Goal: Task Accomplishment & Management: Use online tool/utility

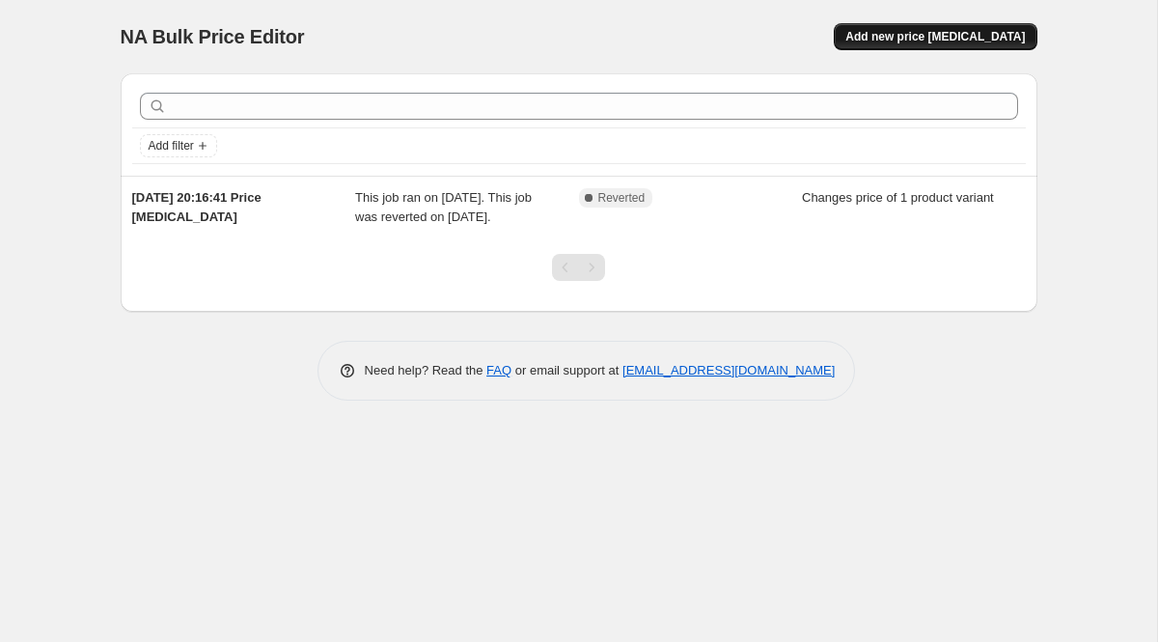
click at [914, 38] on span "Add new price change job" at bounding box center [935, 36] width 180 height 15
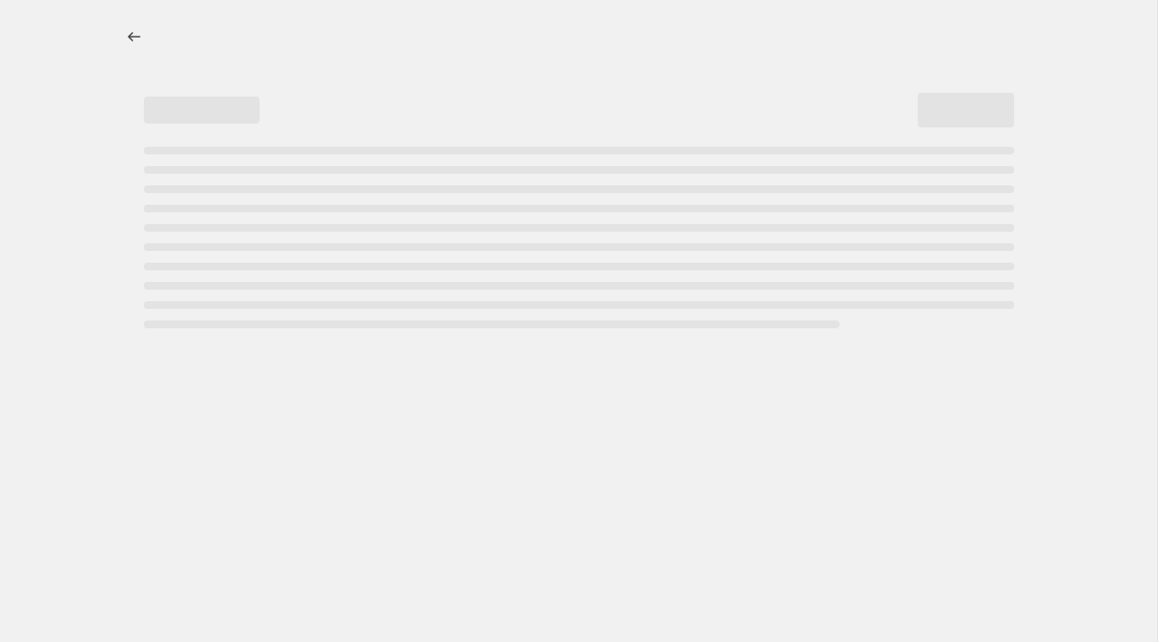
select select "percentage"
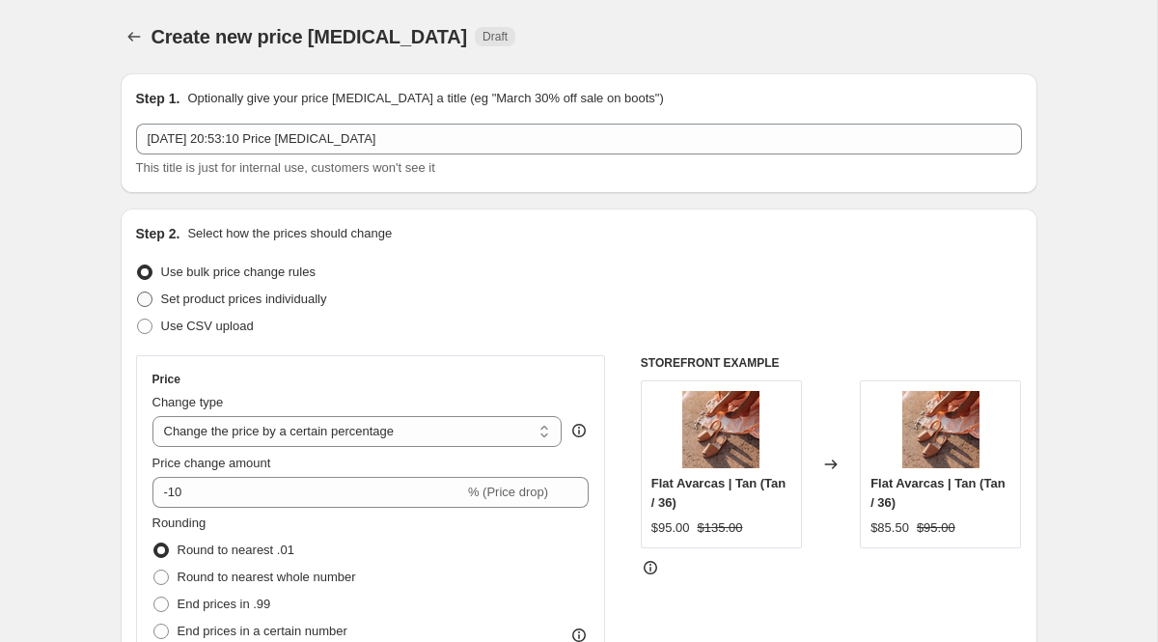
click at [233, 301] on span "Set product prices individually" at bounding box center [244, 298] width 166 height 14
click at [138, 292] on input "Set product prices individually" at bounding box center [137, 291] width 1 height 1
radio input "true"
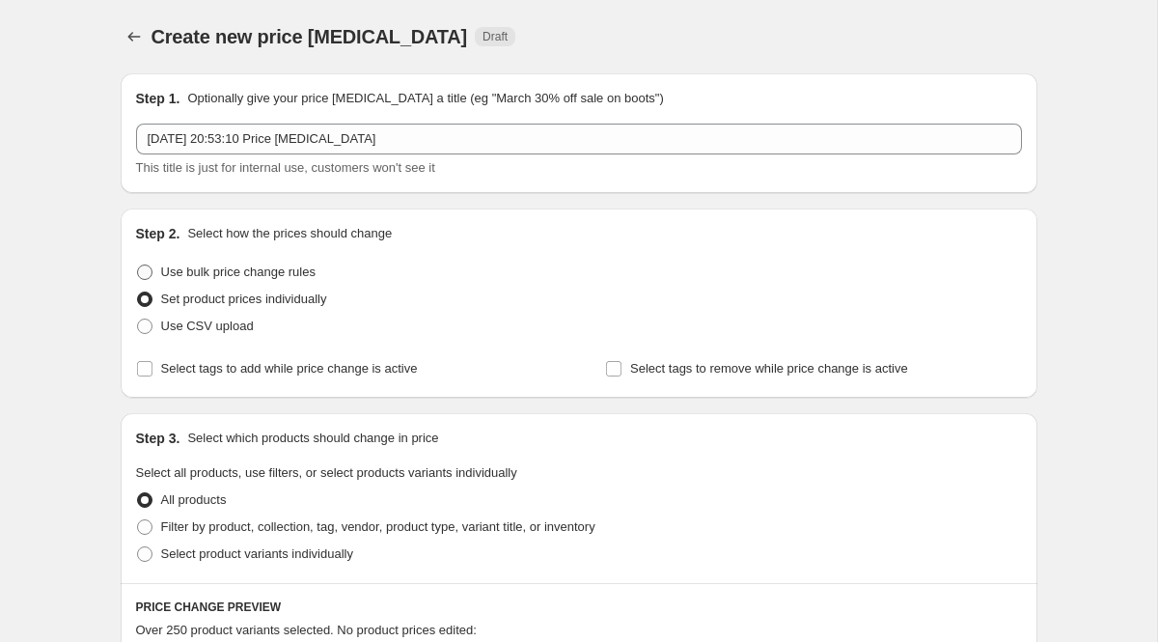
click at [241, 277] on span "Use bulk price change rules" at bounding box center [238, 271] width 154 height 14
click at [138, 265] on input "Use bulk price change rules" at bounding box center [137, 264] width 1 height 1
radio input "true"
select select "percentage"
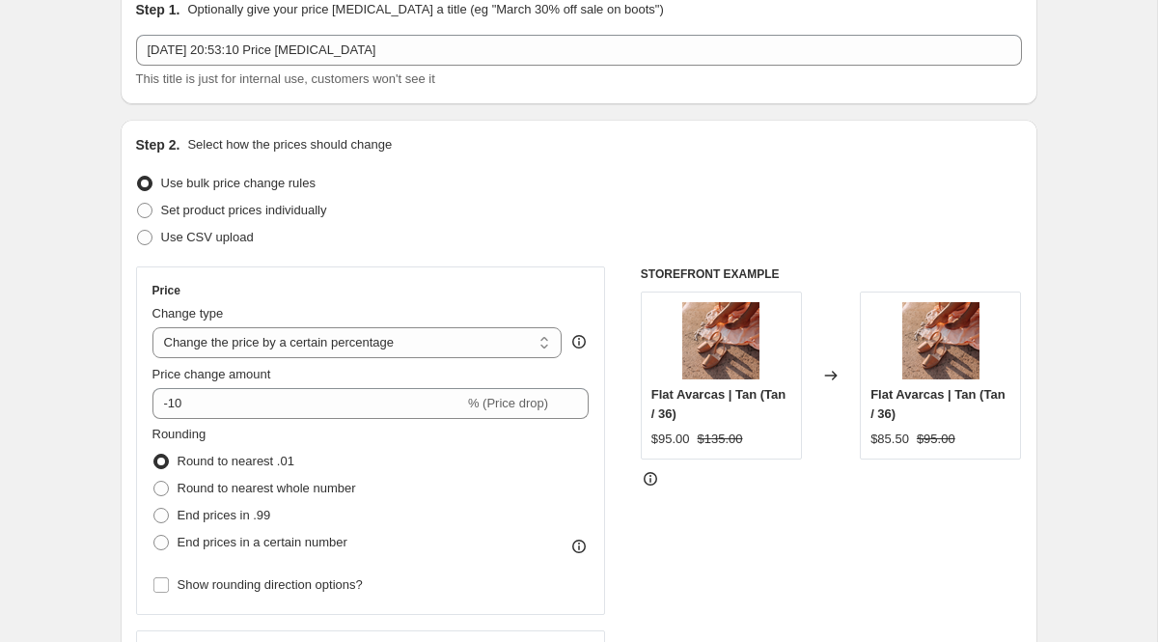
scroll to position [111, 0]
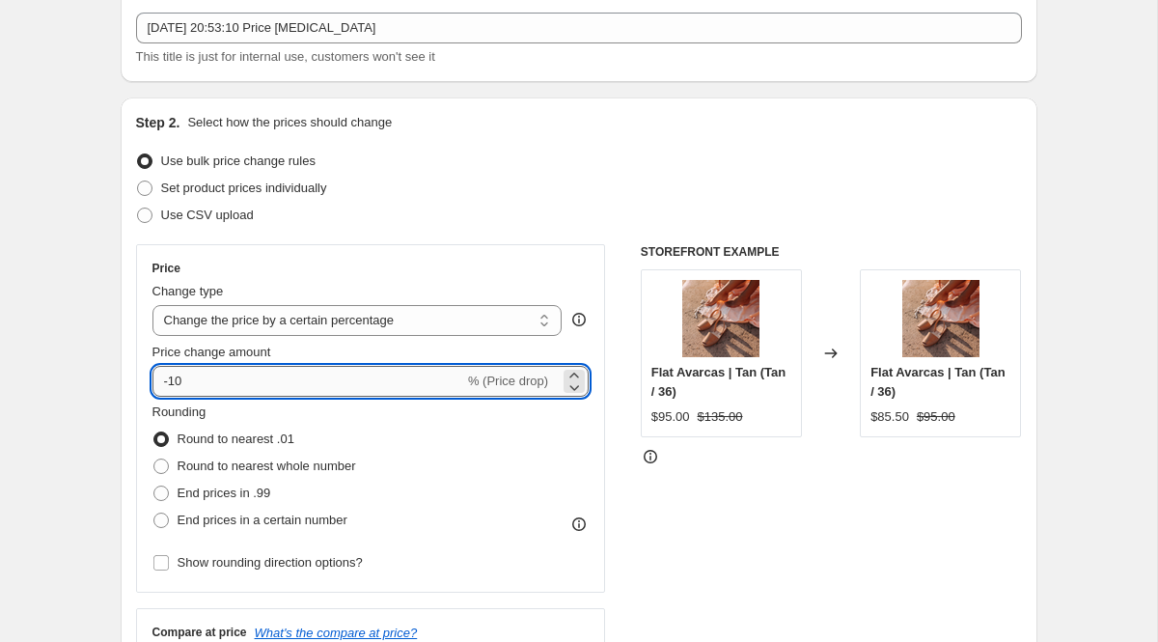
click at [214, 388] on input "-10" at bounding box center [308, 381] width 312 height 31
type input "-1"
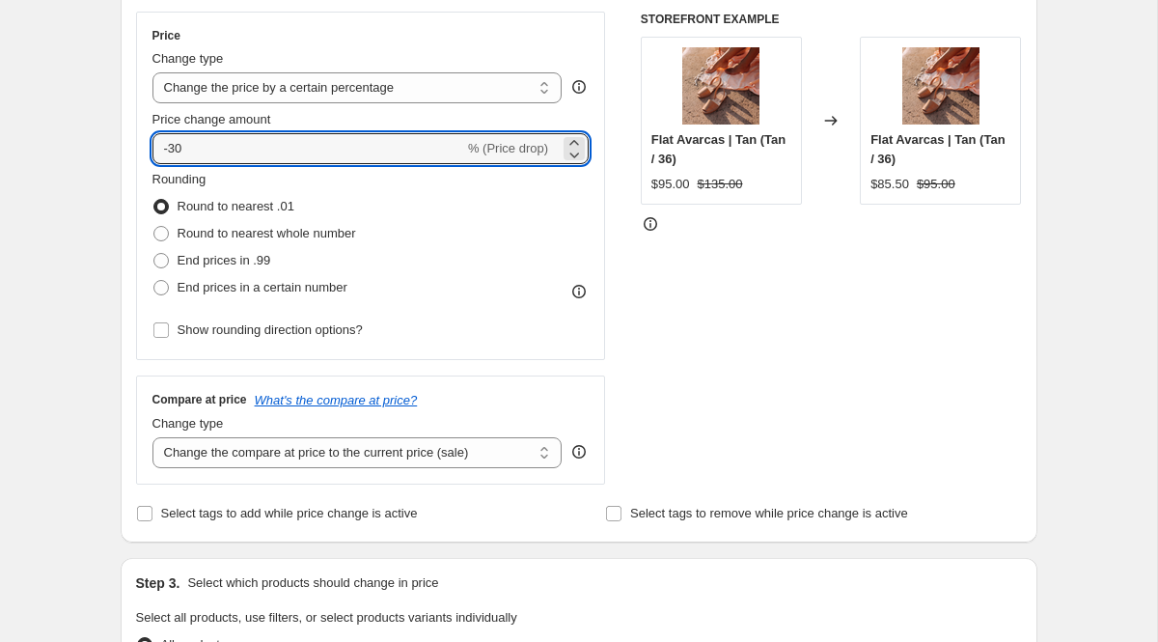
scroll to position [345, 0]
type input "-30"
click at [405, 456] on select "Change the compare at price to the current price (sale) Change the compare at p…" at bounding box center [357, 451] width 410 height 31
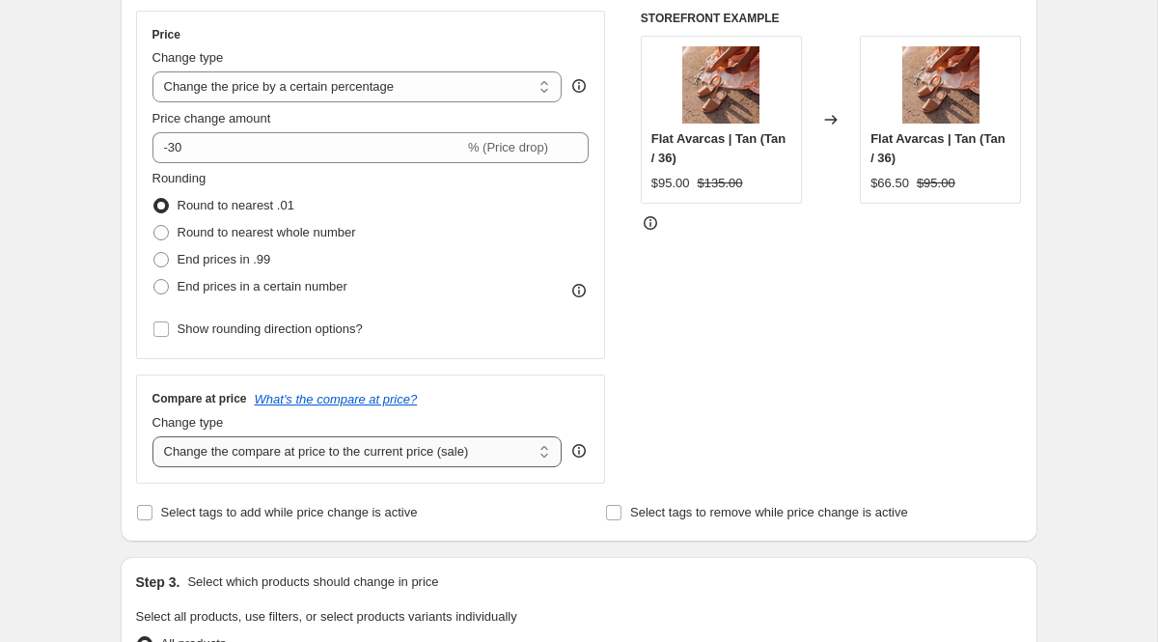
click at [152, 436] on select "Change the compare at price to the current price (sale) Change the compare at p…" at bounding box center [357, 451] width 410 height 31
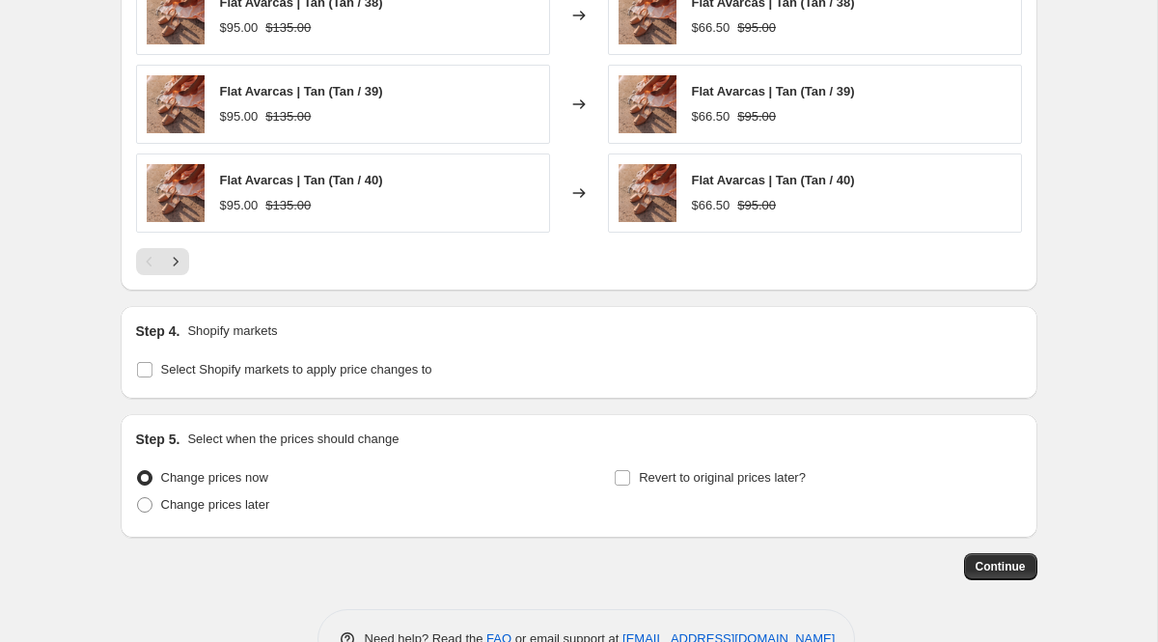
scroll to position [1396, 0]
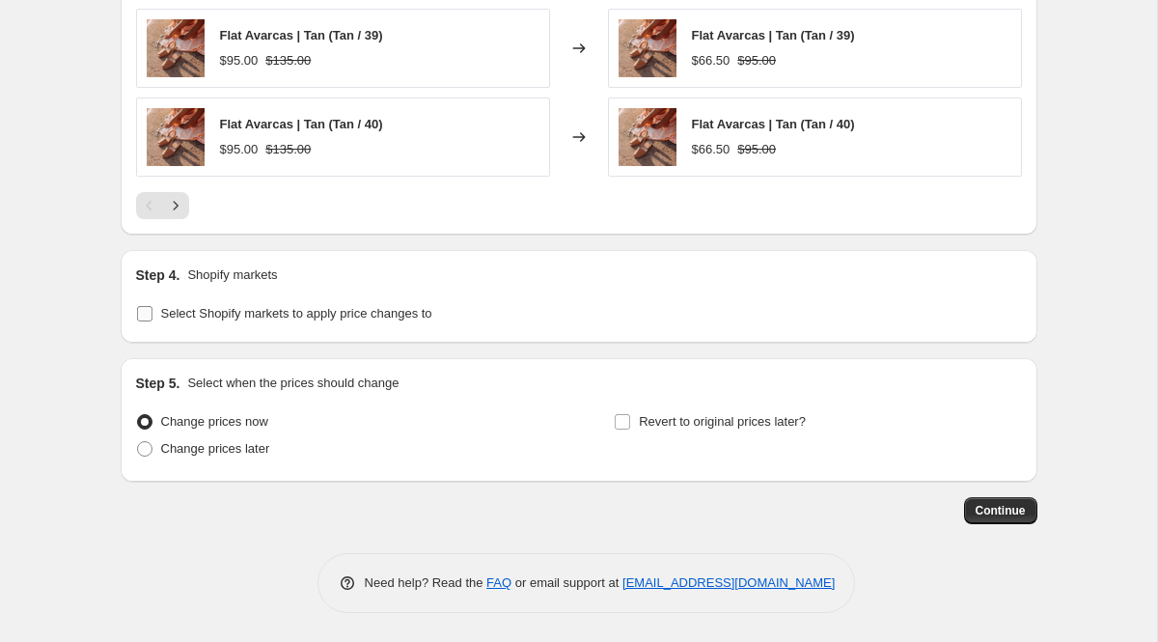
click at [365, 312] on span "Select Shopify markets to apply price changes to" at bounding box center [296, 313] width 271 height 14
click at [152, 312] on input "Select Shopify markets to apply price changes to" at bounding box center [144, 313] width 15 height 15
checkbox input "true"
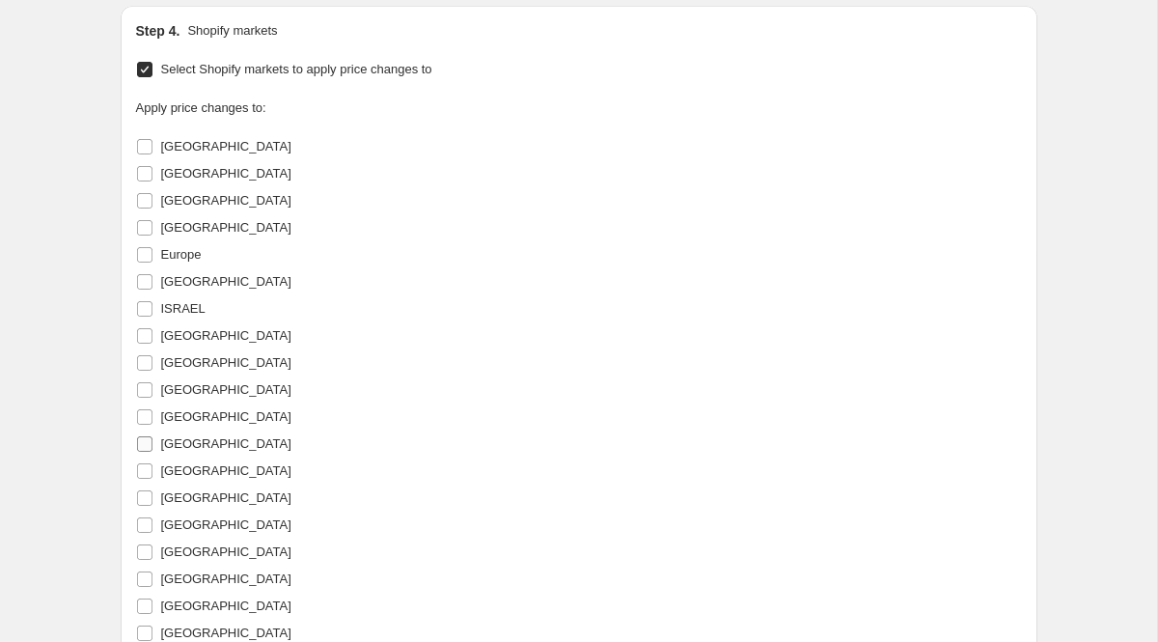
click at [236, 442] on span "North America" at bounding box center [226, 443] width 130 height 14
click at [152, 442] on input "North America" at bounding box center [144, 443] width 15 height 15
checkbox input "true"
click at [195, 206] on span "Canada" at bounding box center [226, 200] width 130 height 14
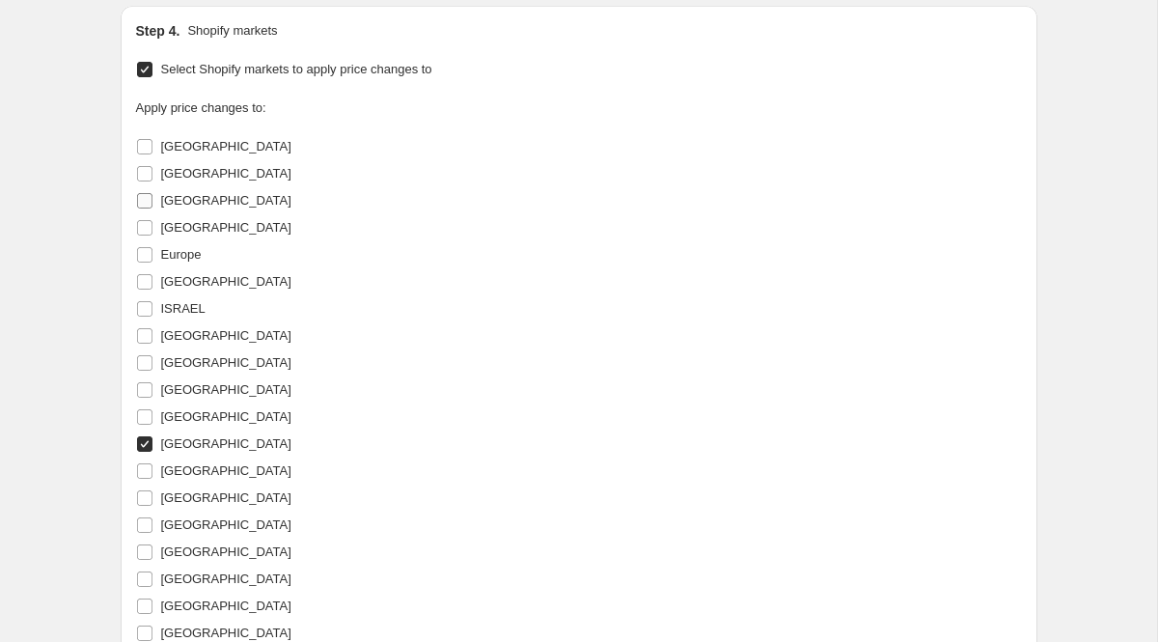
click at [152, 206] on input "Canada" at bounding box center [144, 200] width 15 height 15
checkbox input "true"
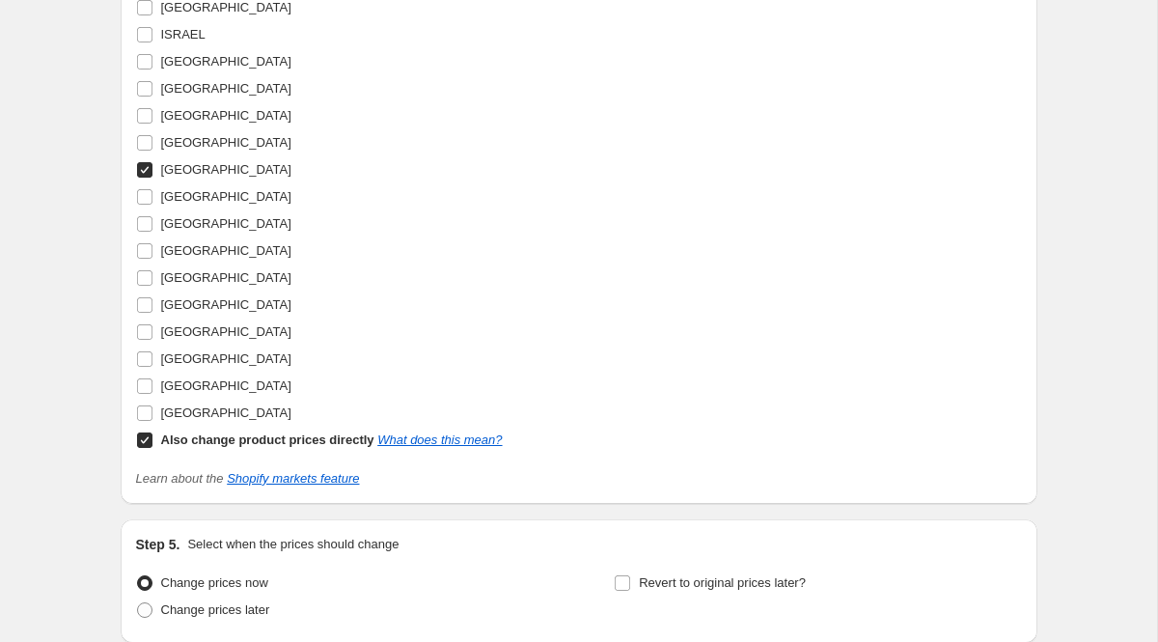
scroll to position [1944, 0]
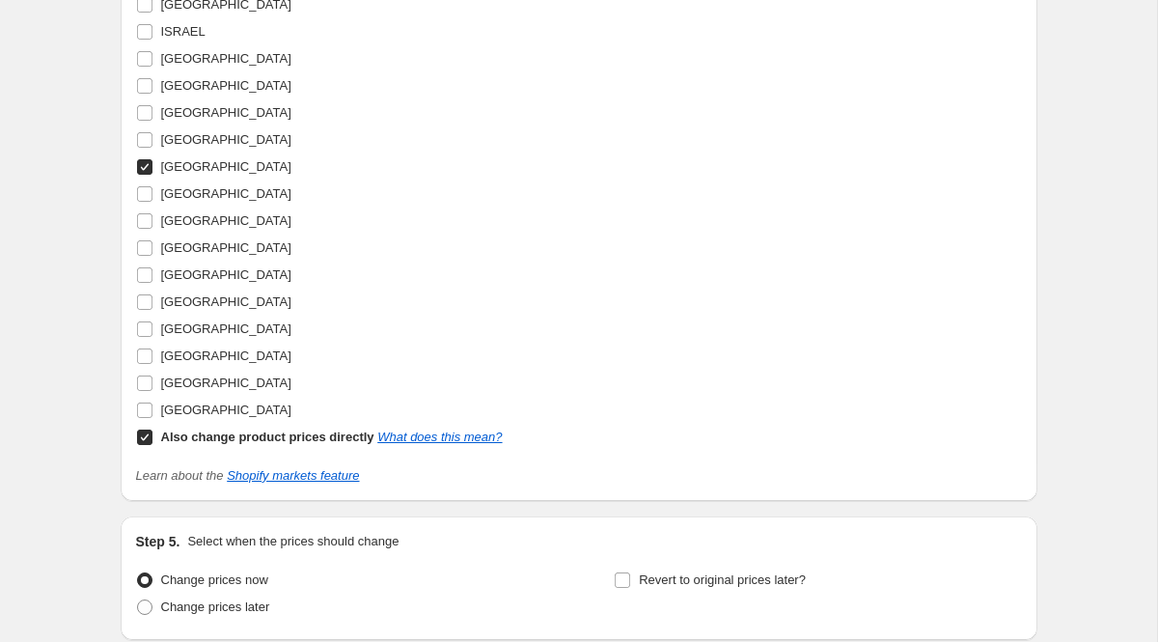
click at [152, 431] on span at bounding box center [144, 437] width 17 height 17
click at [152, 431] on input "Also change product prices directly What does this mean?" at bounding box center [144, 437] width 15 height 15
checkbox input "false"
select select "34630205607"
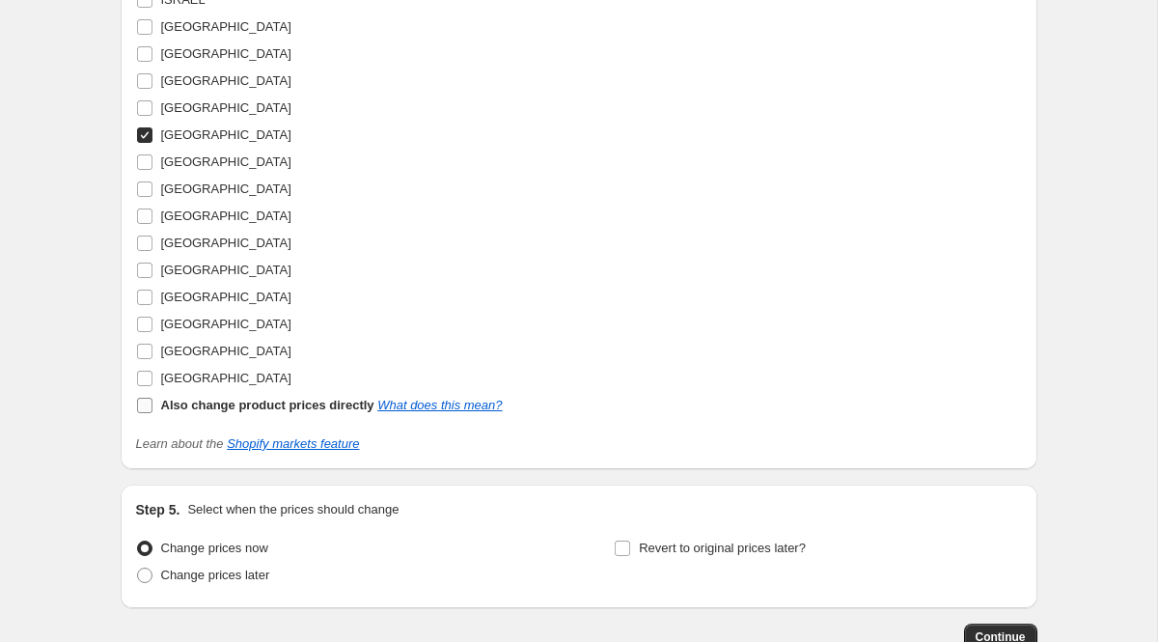
scroll to position [2102, 0]
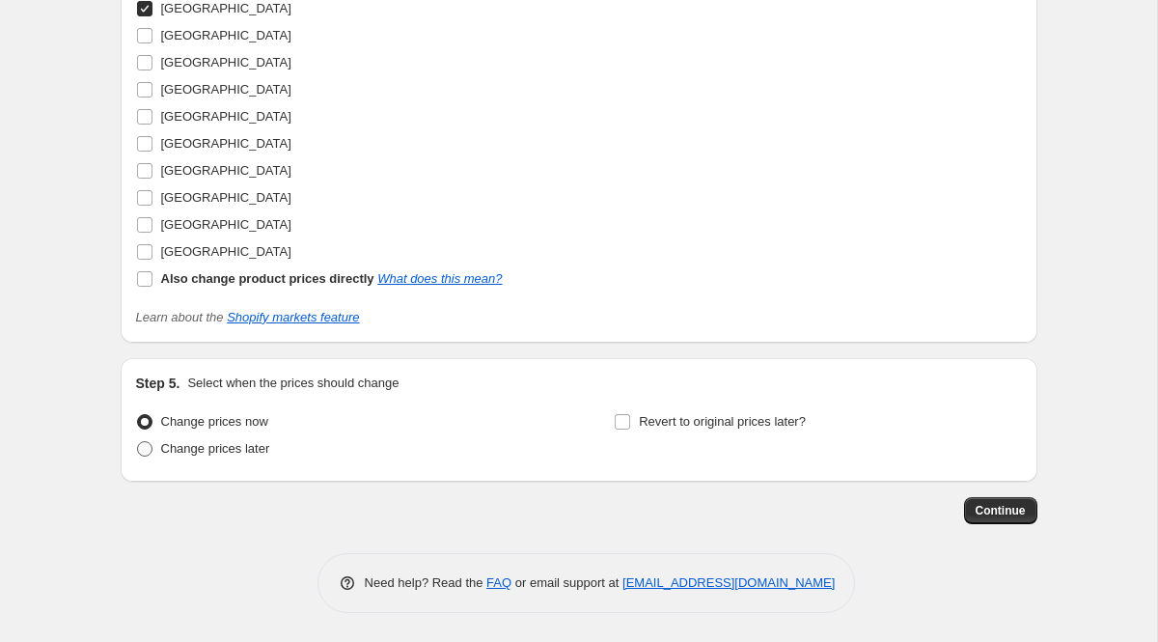
click at [247, 444] on span "Change prices later" at bounding box center [215, 448] width 109 height 14
click at [138, 442] on input "Change prices later" at bounding box center [137, 441] width 1 height 1
radio input "true"
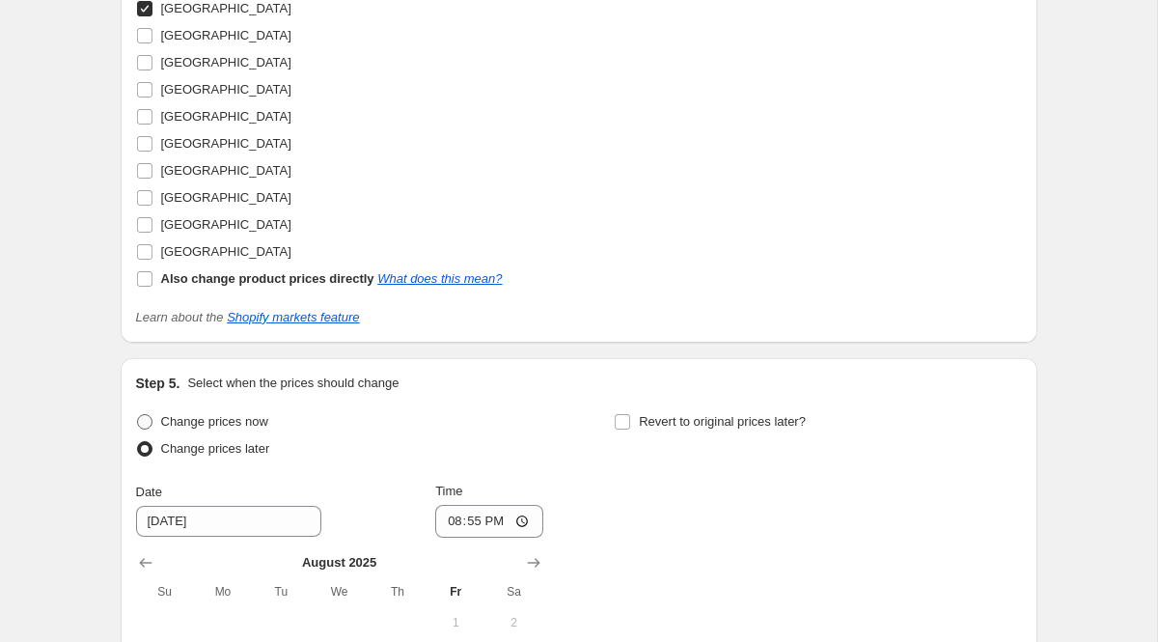
click at [245, 425] on span "Change prices now" at bounding box center [214, 421] width 107 height 14
click at [138, 415] on input "Change prices now" at bounding box center [137, 414] width 1 height 1
radio input "true"
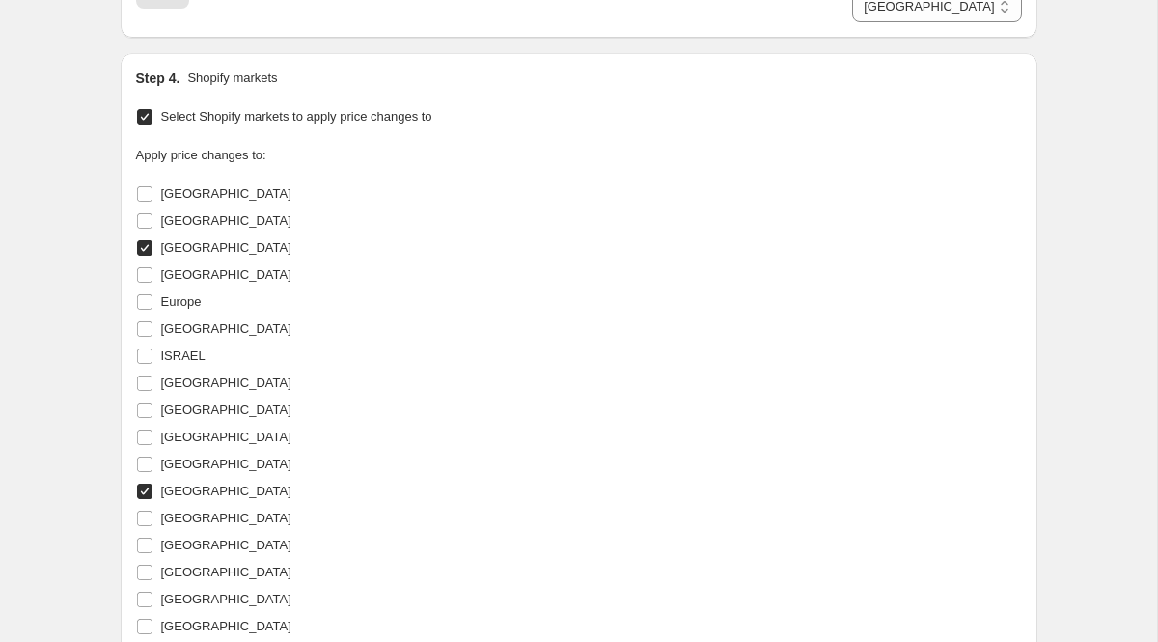
scroll to position [1619, 0]
click at [153, 251] on label "Canada" at bounding box center [213, 249] width 155 height 27
click at [152, 251] on input "Canada" at bounding box center [144, 248] width 15 height 15
checkbox input "false"
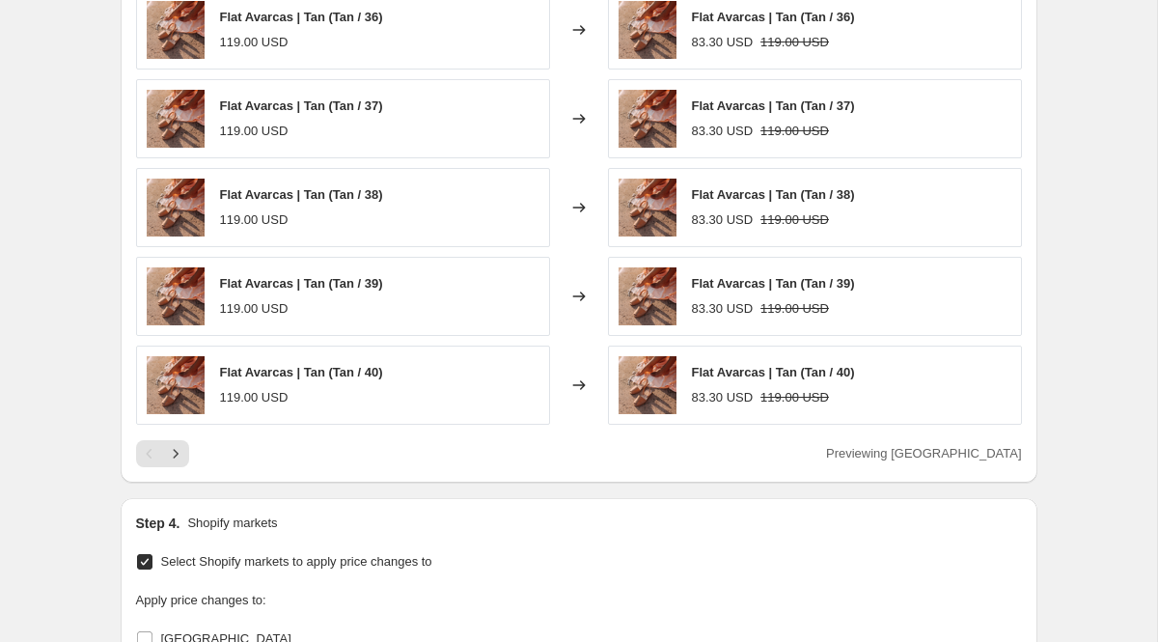
scroll to position [1213, 0]
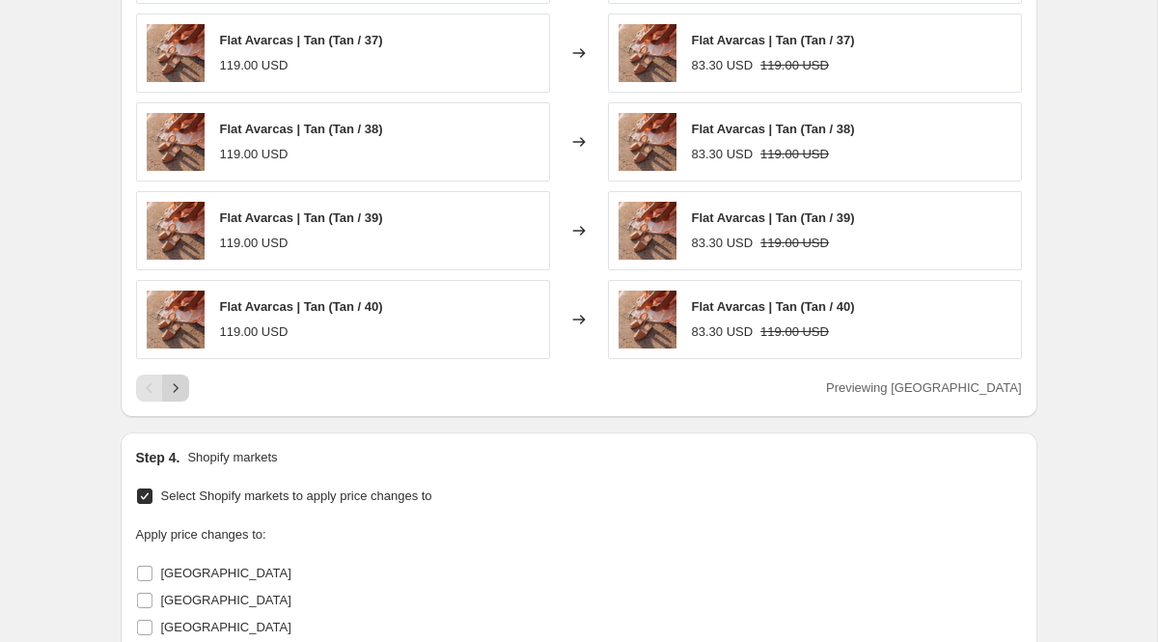
click at [183, 388] on icon "Next" at bounding box center [175, 387] width 19 height 19
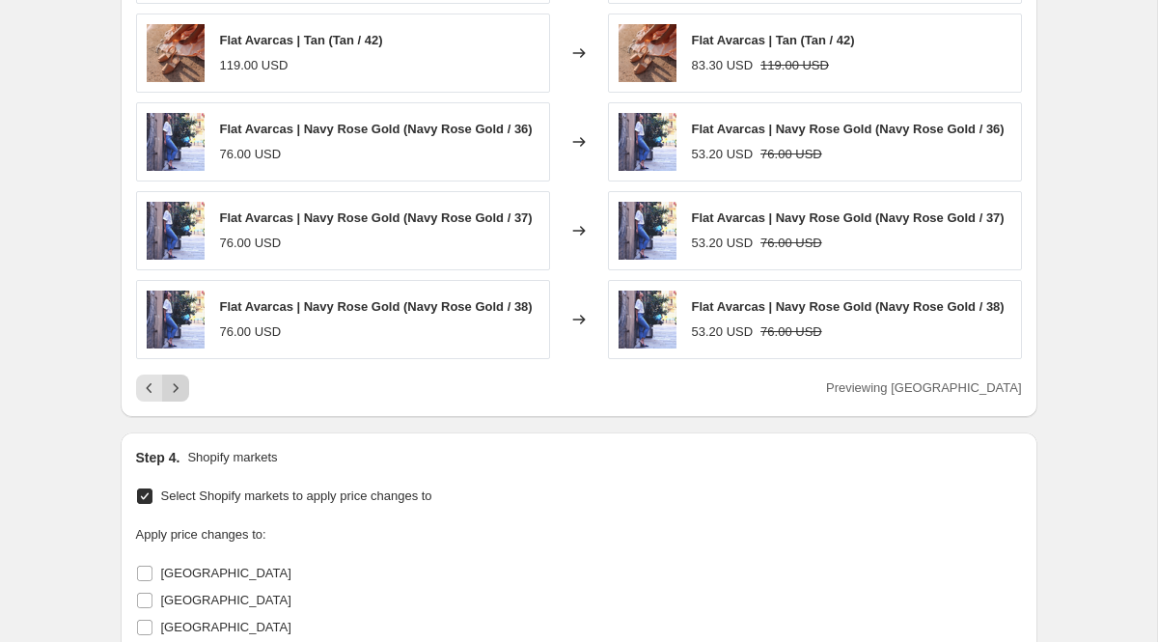
click at [180, 393] on icon "Next" at bounding box center [175, 387] width 19 height 19
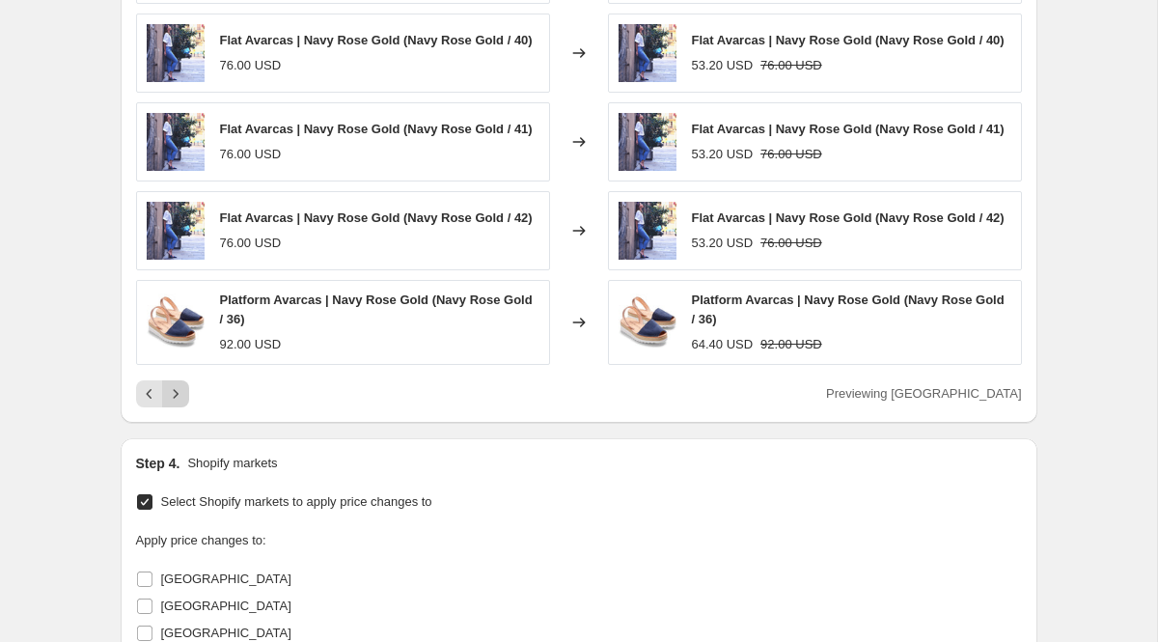
click at [180, 393] on icon "Next" at bounding box center [175, 393] width 19 height 19
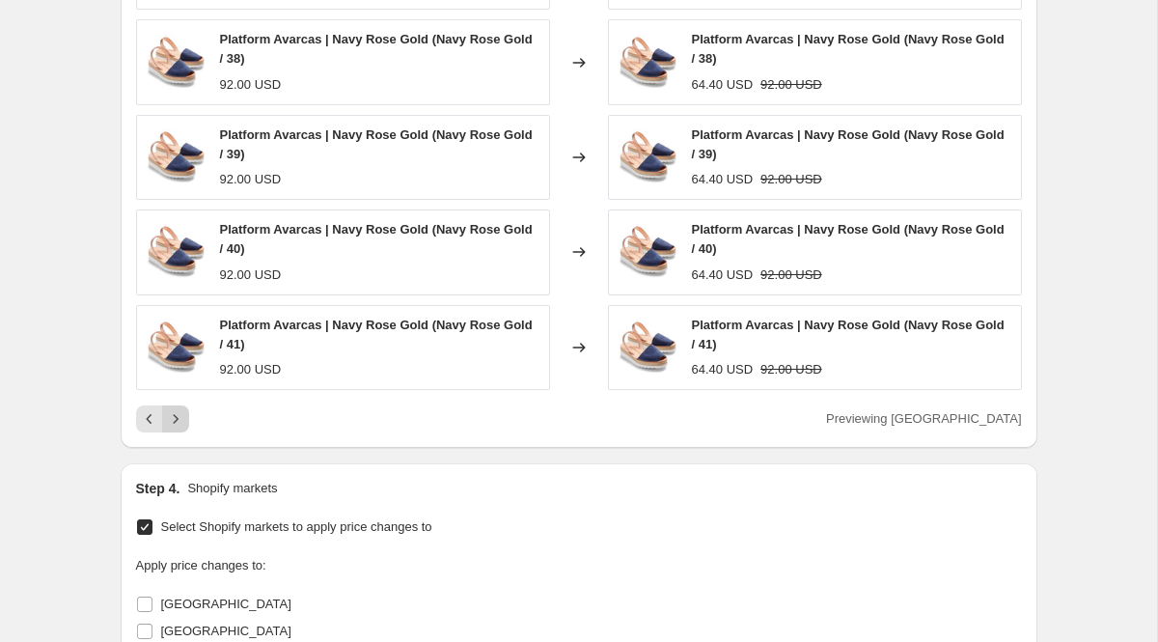
click at [178, 416] on icon "Next" at bounding box center [175, 418] width 19 height 19
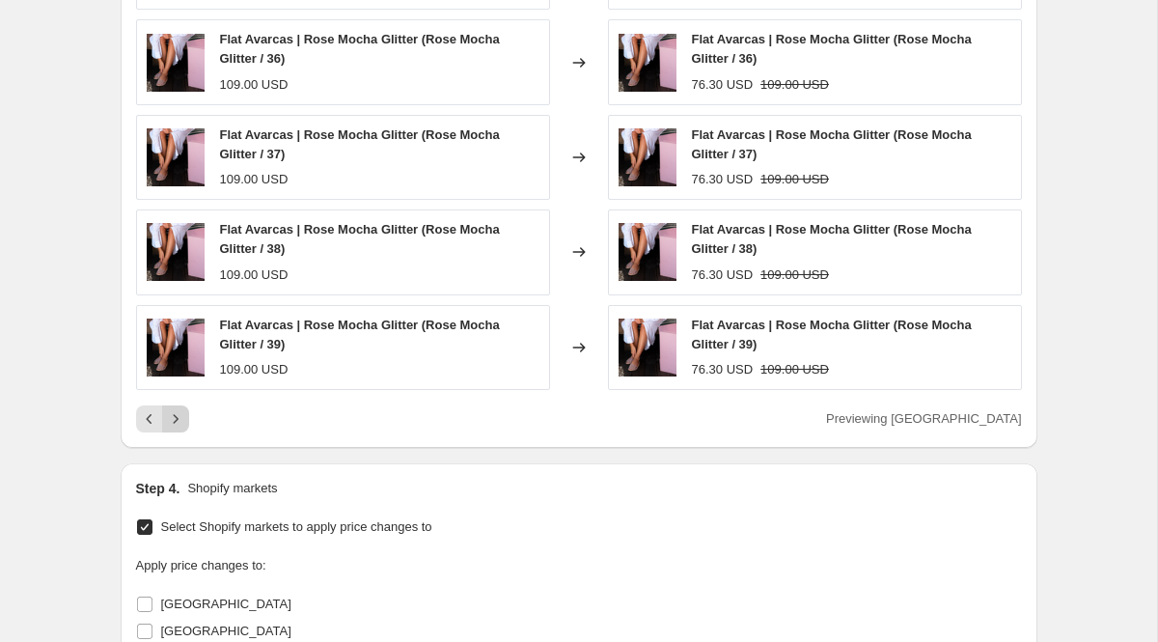
click at [178, 418] on icon "Next" at bounding box center [175, 418] width 19 height 19
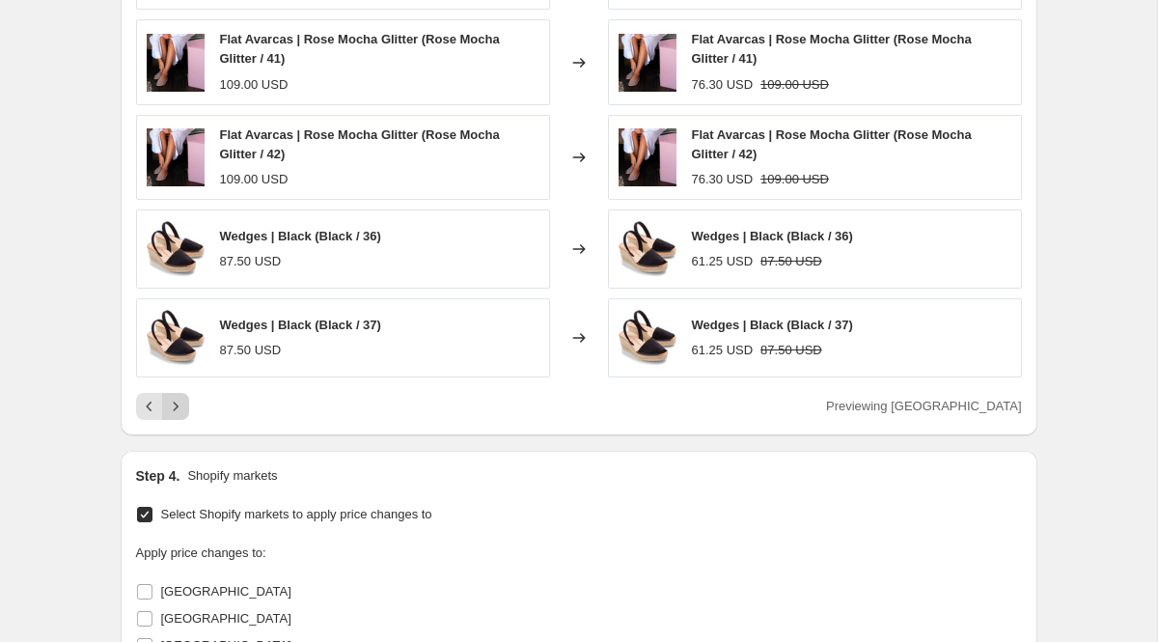
click at [180, 410] on icon "Next" at bounding box center [175, 406] width 19 height 19
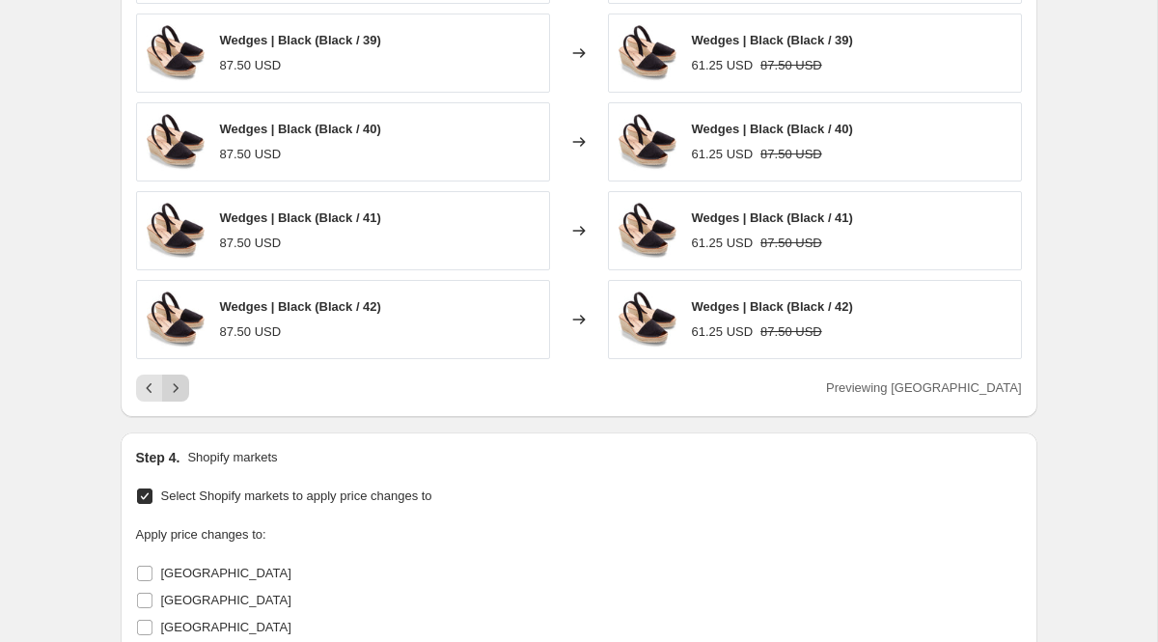
click at [177, 390] on icon "Next" at bounding box center [175, 387] width 19 height 19
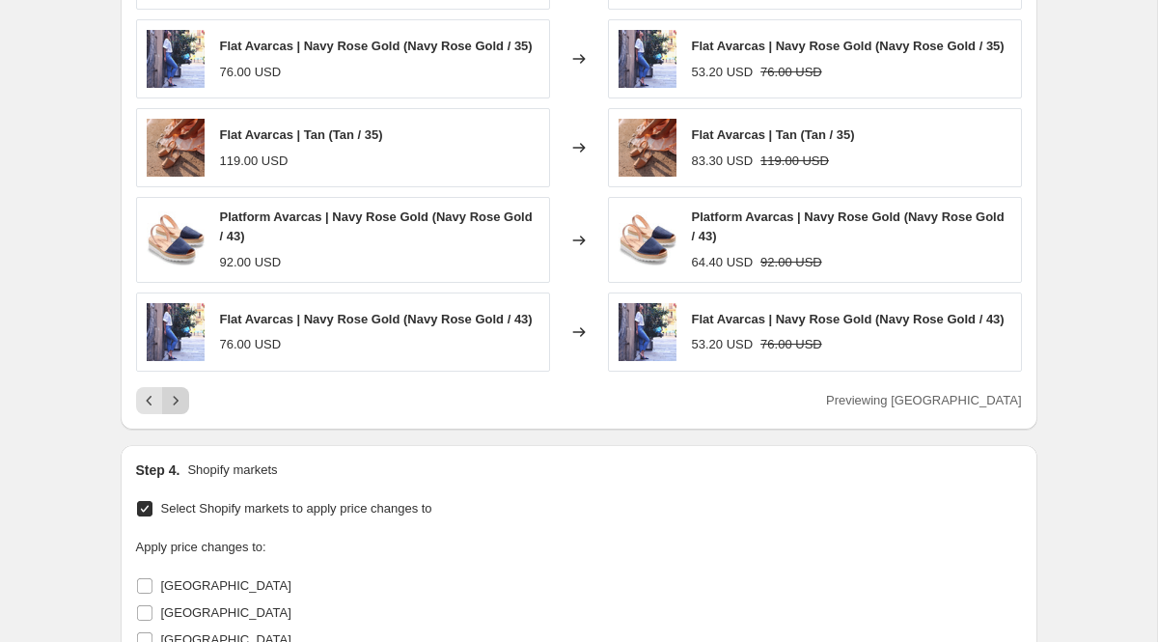
click at [179, 393] on icon "Next" at bounding box center [175, 400] width 19 height 19
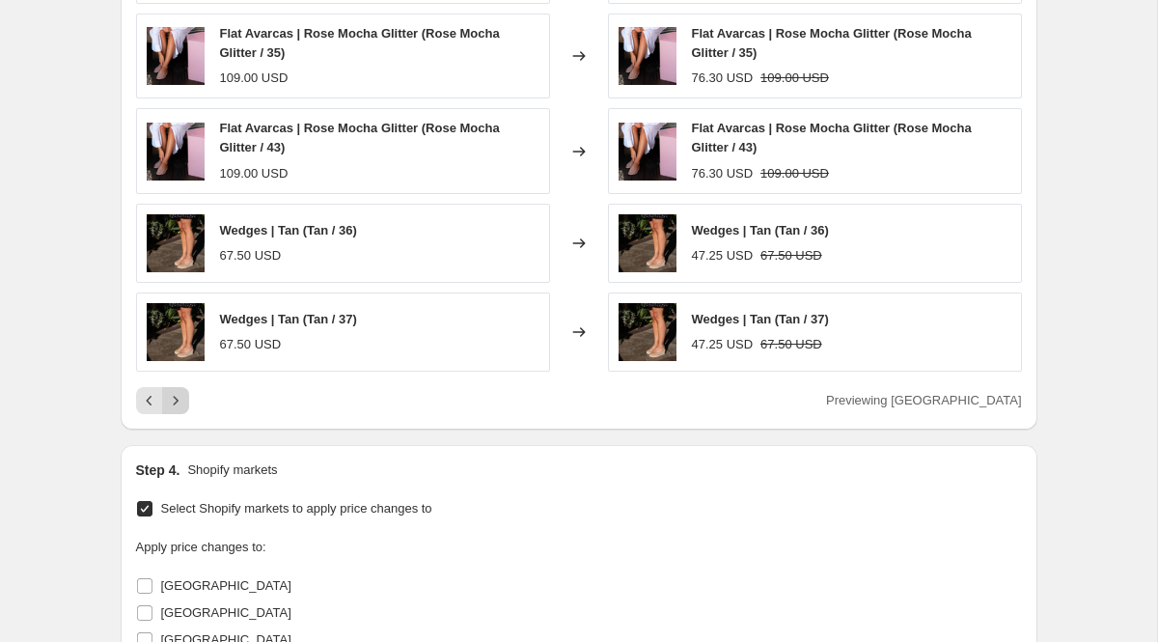
click at [179, 393] on icon "Next" at bounding box center [175, 400] width 19 height 19
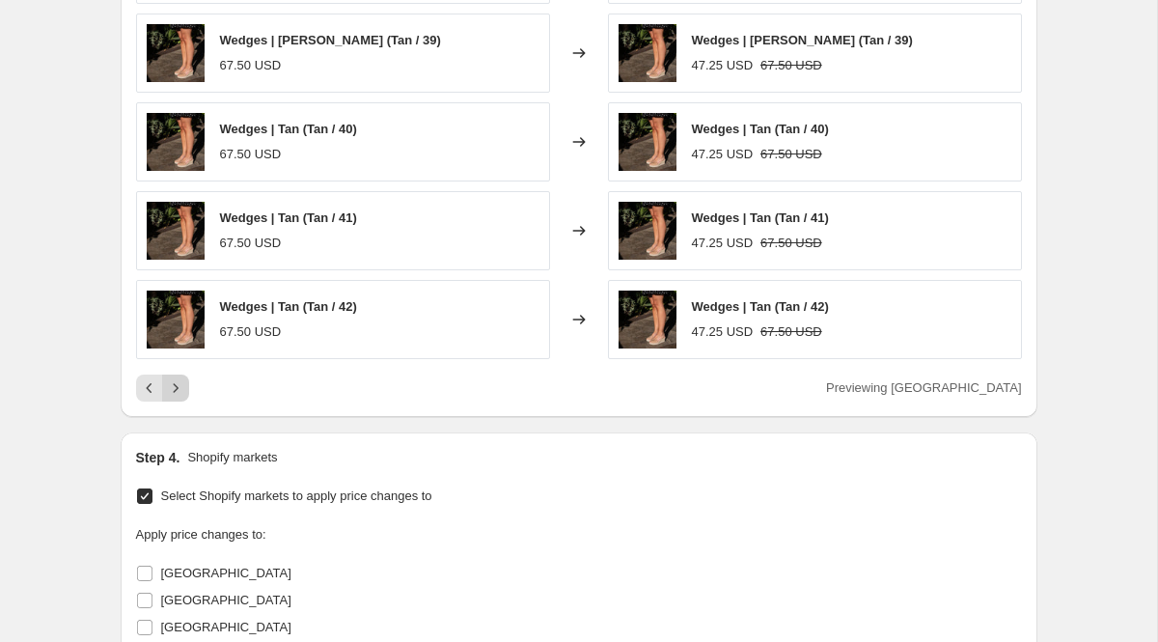
click at [179, 394] on icon "Next" at bounding box center [175, 387] width 19 height 19
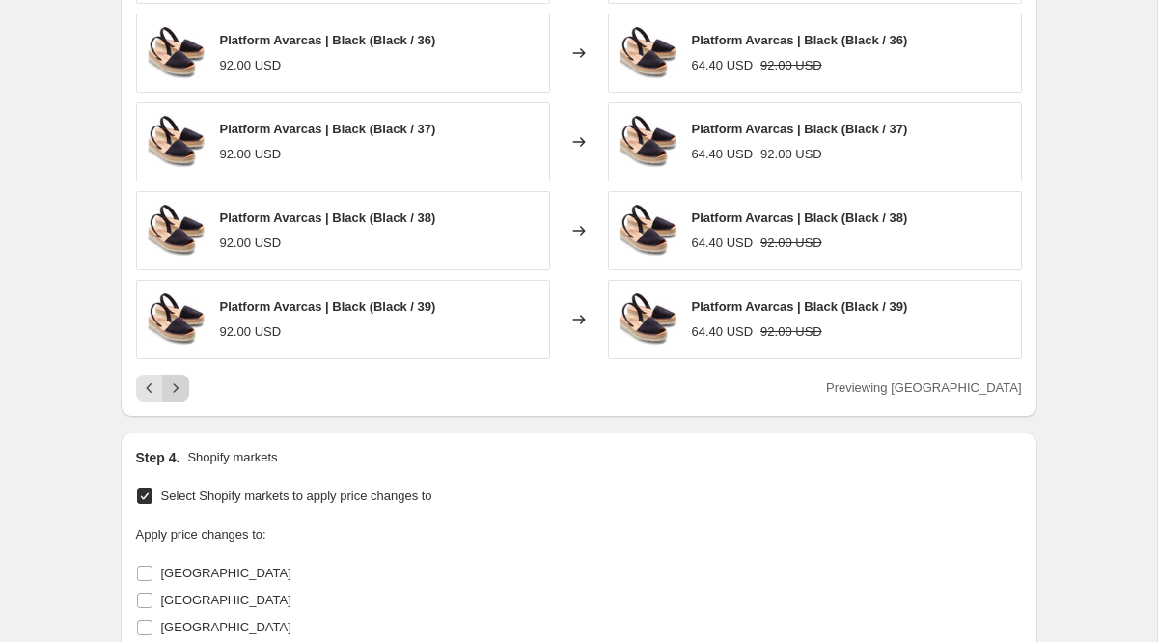
click at [179, 394] on icon "Next" at bounding box center [175, 387] width 19 height 19
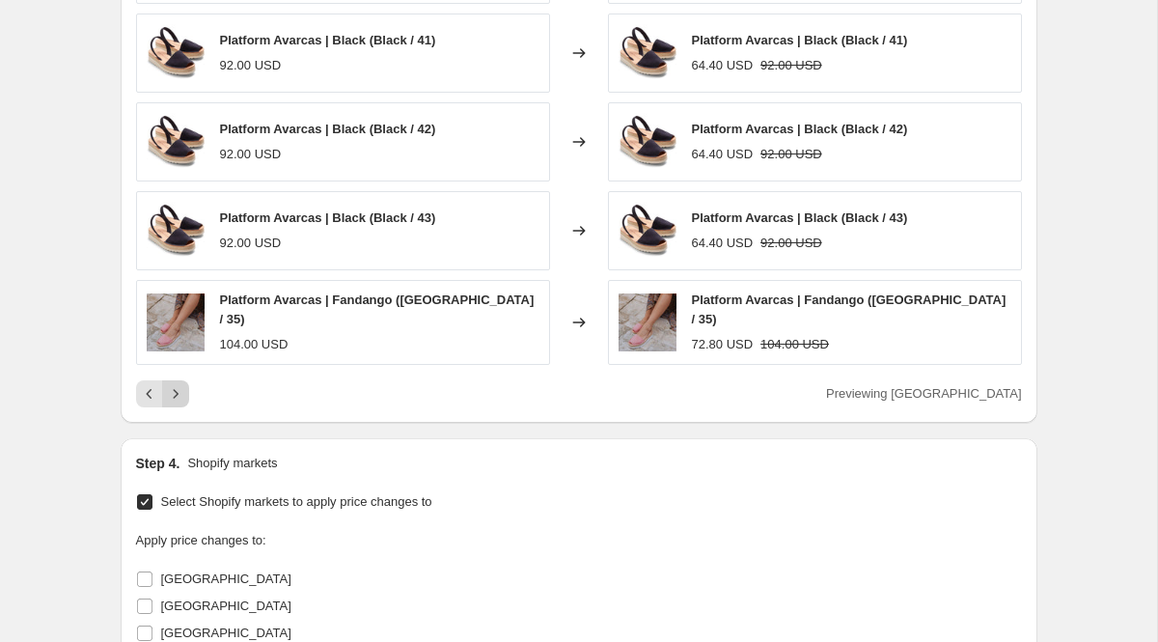
click at [179, 394] on icon "Next" at bounding box center [175, 393] width 19 height 19
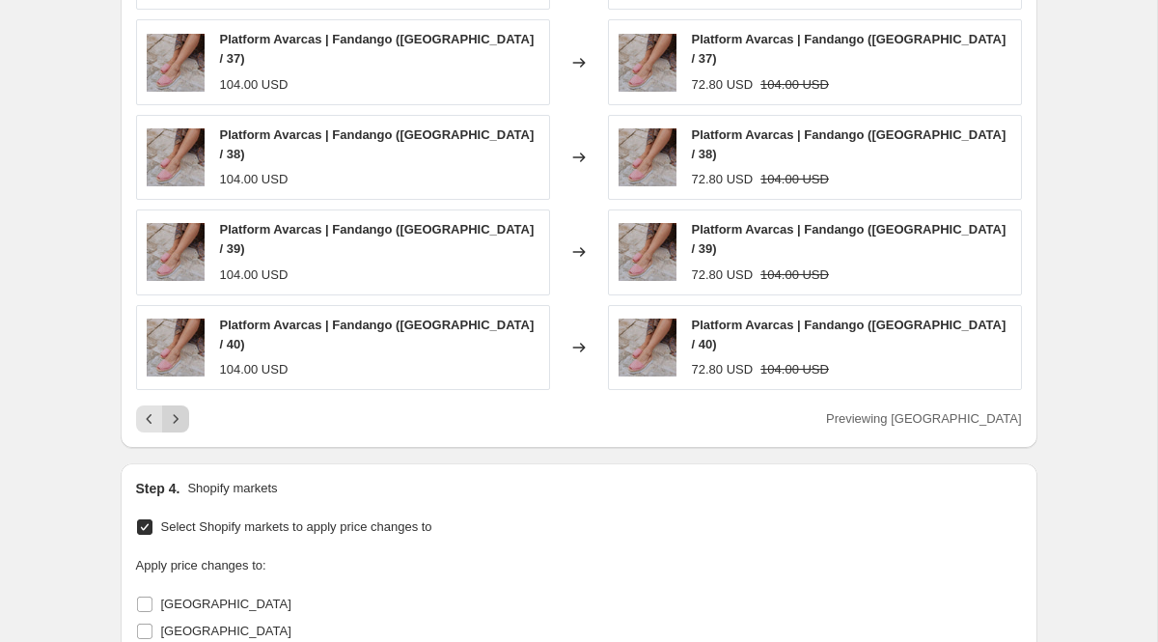
click at [179, 409] on icon "Next" at bounding box center [175, 418] width 19 height 19
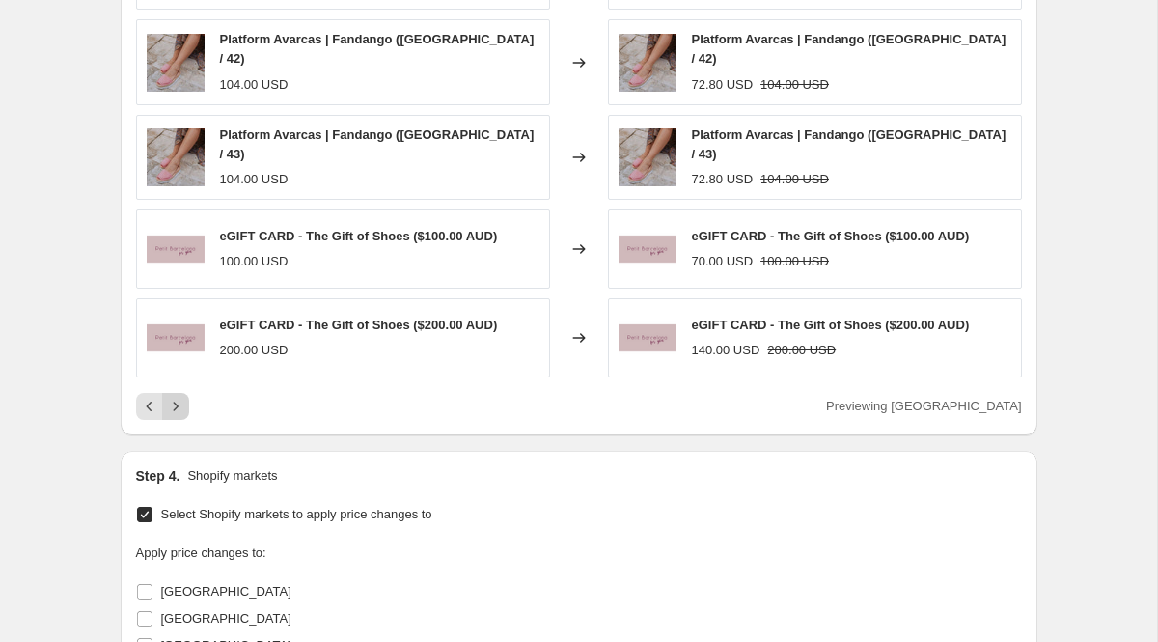
click at [179, 397] on icon "Next" at bounding box center [175, 406] width 19 height 19
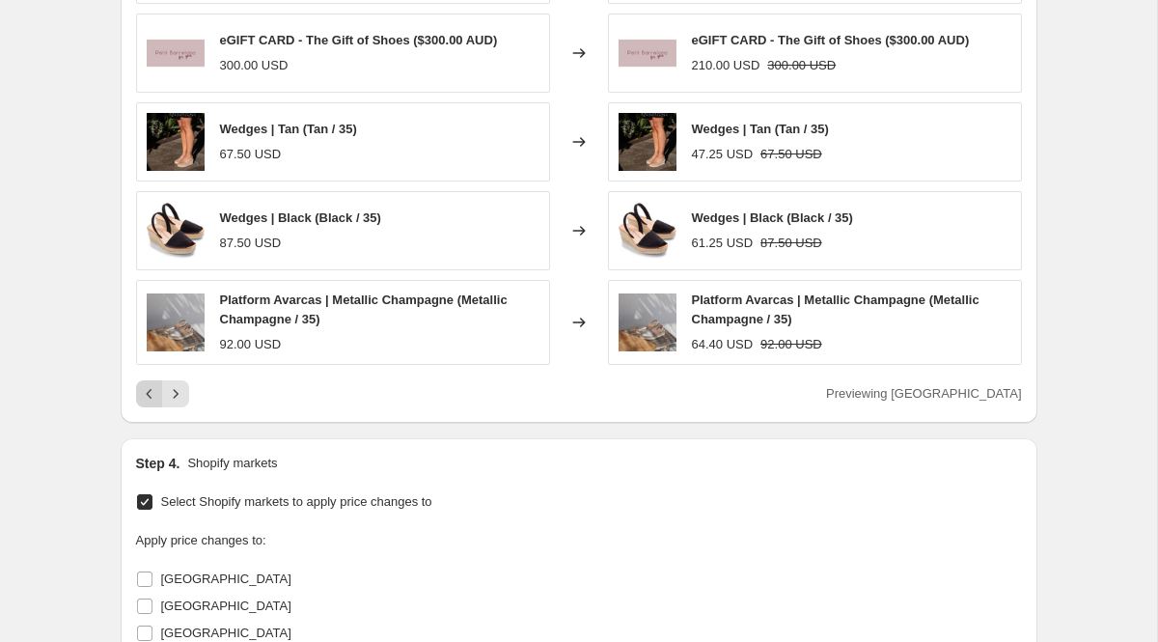
click at [150, 394] on icon "Previous" at bounding box center [149, 393] width 19 height 19
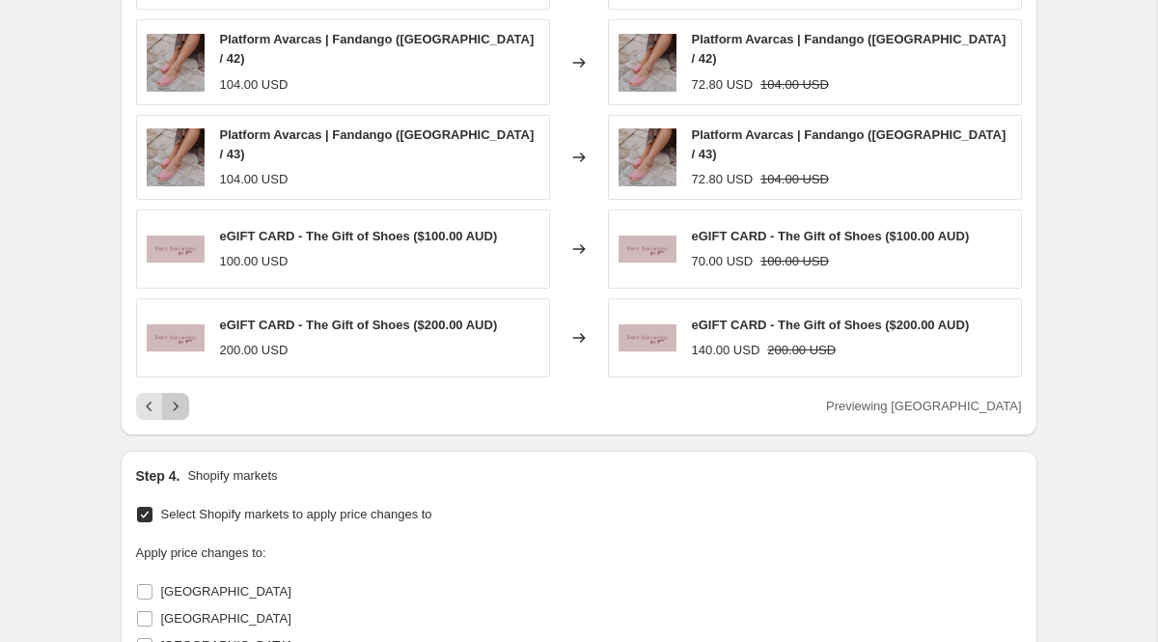
click at [174, 397] on icon "Next" at bounding box center [175, 406] width 19 height 19
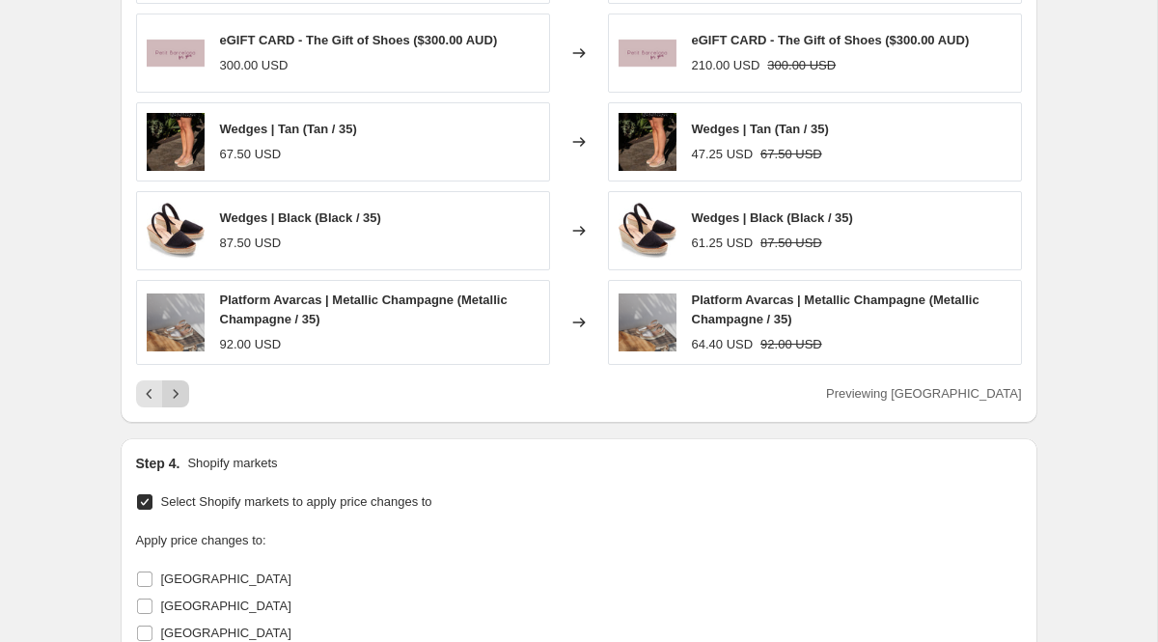
click at [174, 388] on icon "Next" at bounding box center [175, 393] width 19 height 19
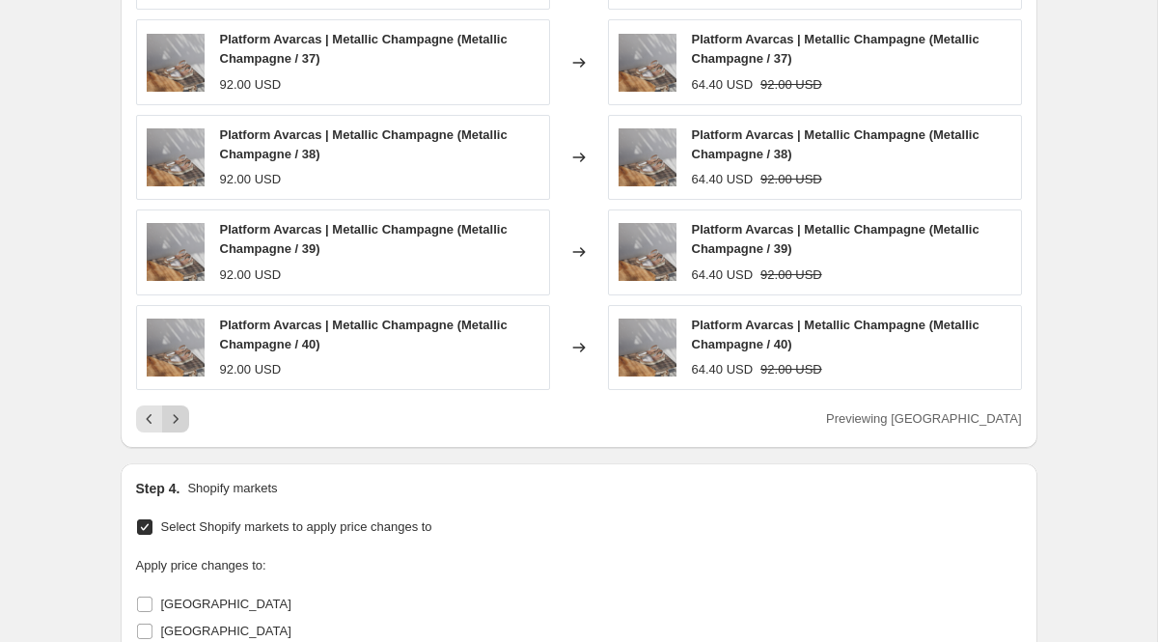
click at [176, 424] on icon "Next" at bounding box center [175, 418] width 19 height 19
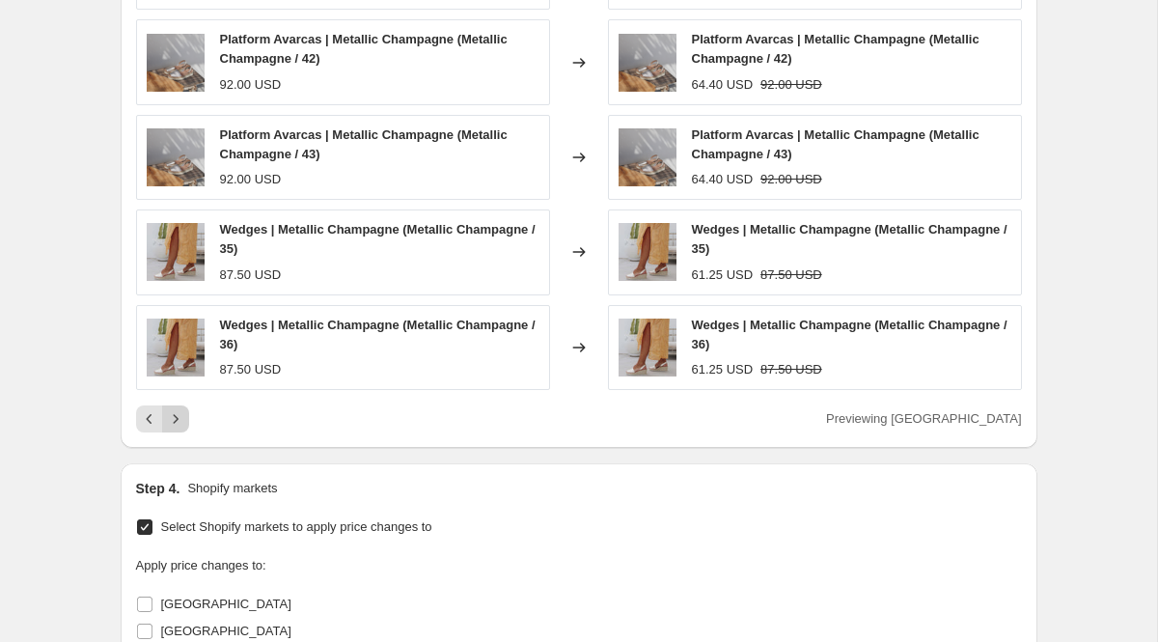
click at [176, 424] on icon "Next" at bounding box center [175, 418] width 19 height 19
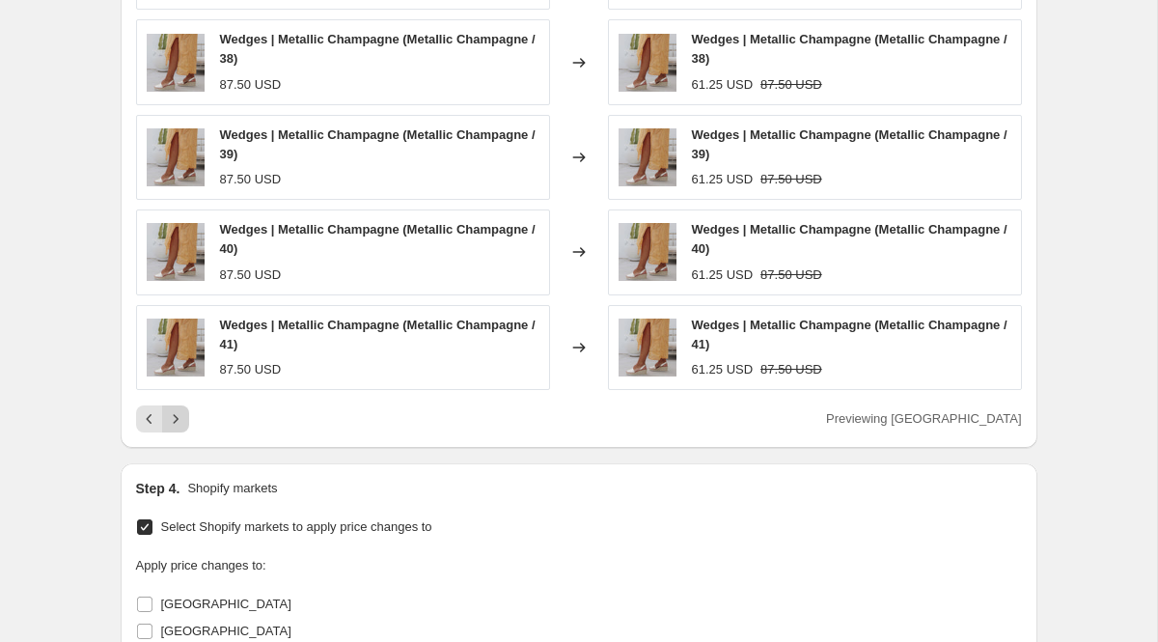
click at [176, 424] on icon "Next" at bounding box center [175, 418] width 19 height 19
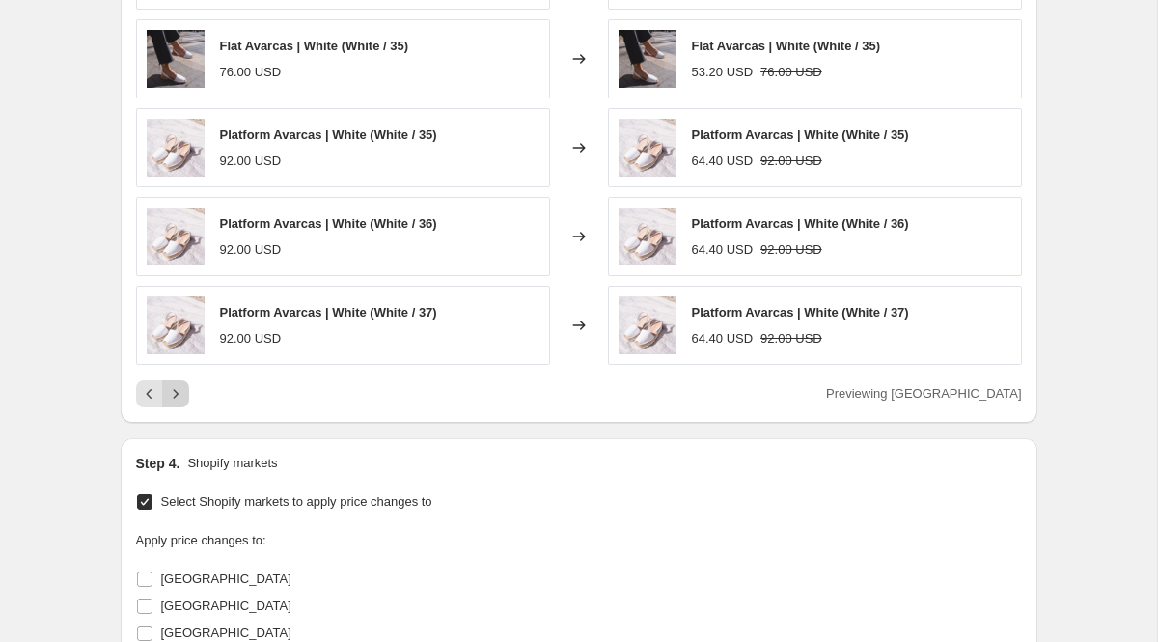
click at [182, 390] on icon "Next" at bounding box center [175, 393] width 19 height 19
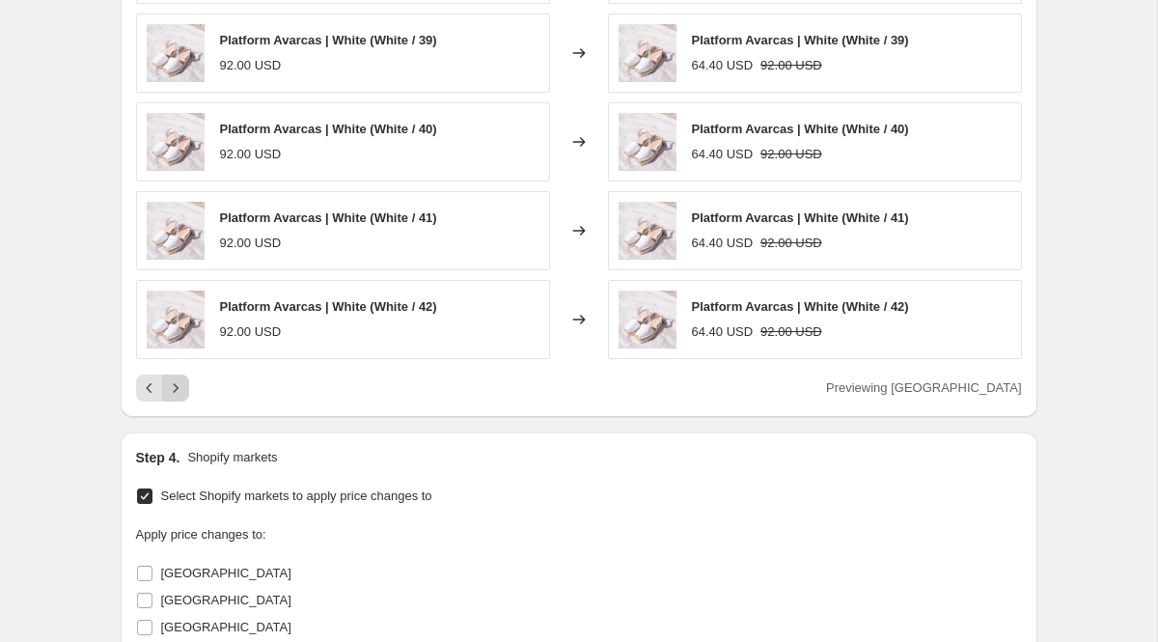
click at [182, 390] on icon "Next" at bounding box center [175, 387] width 19 height 19
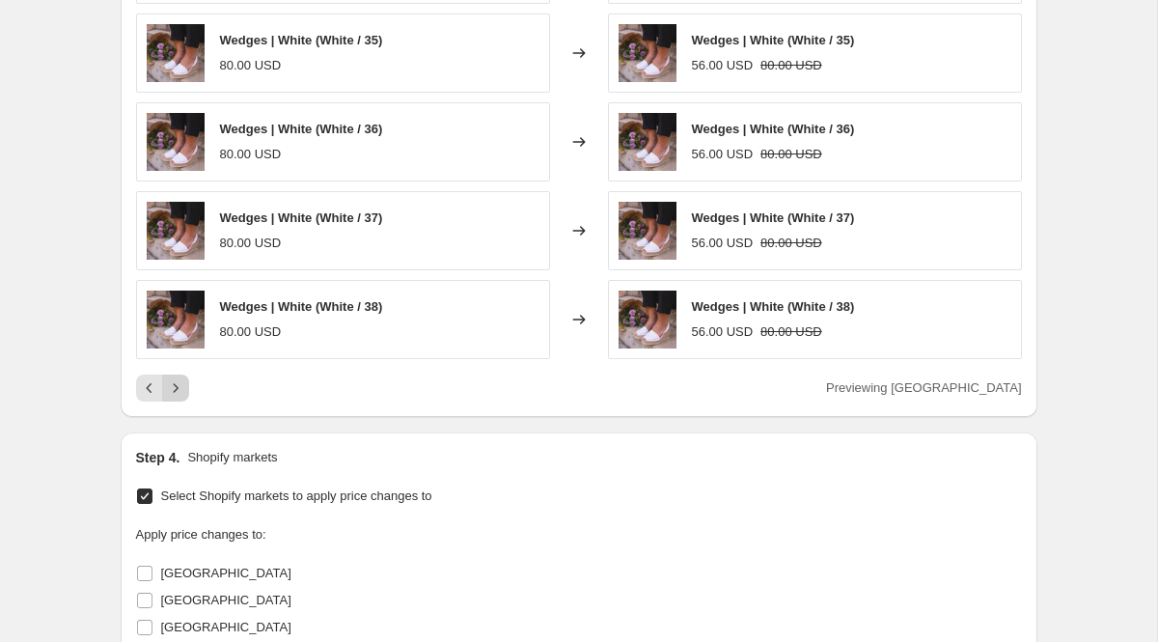
click at [182, 390] on icon "Next" at bounding box center [175, 387] width 19 height 19
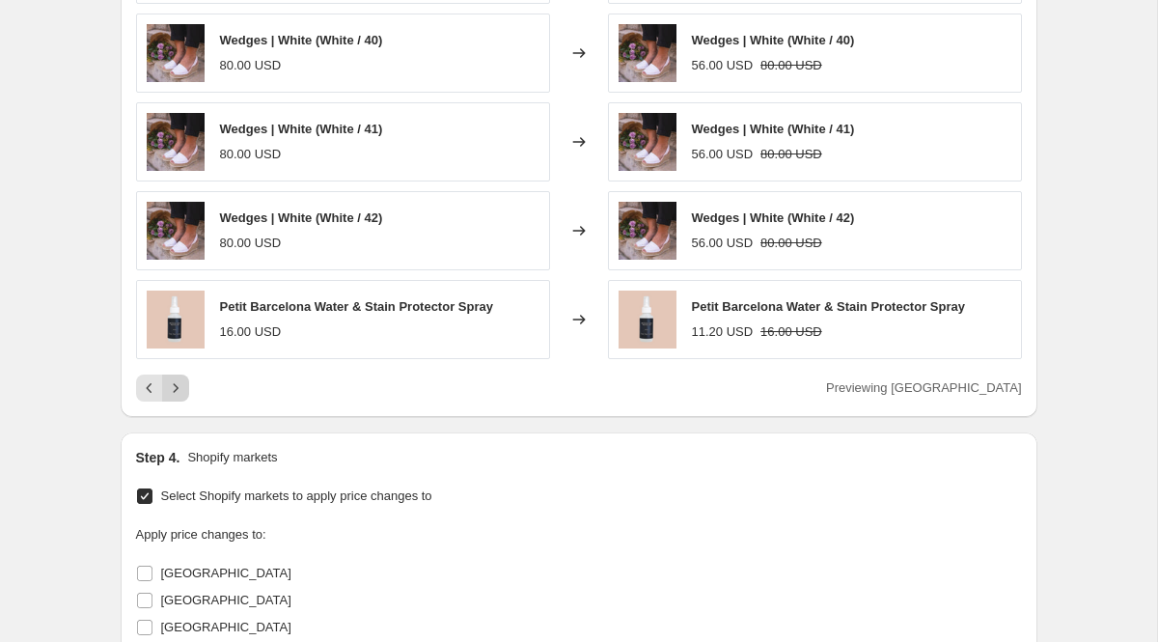
click at [182, 389] on icon "Next" at bounding box center [175, 387] width 19 height 19
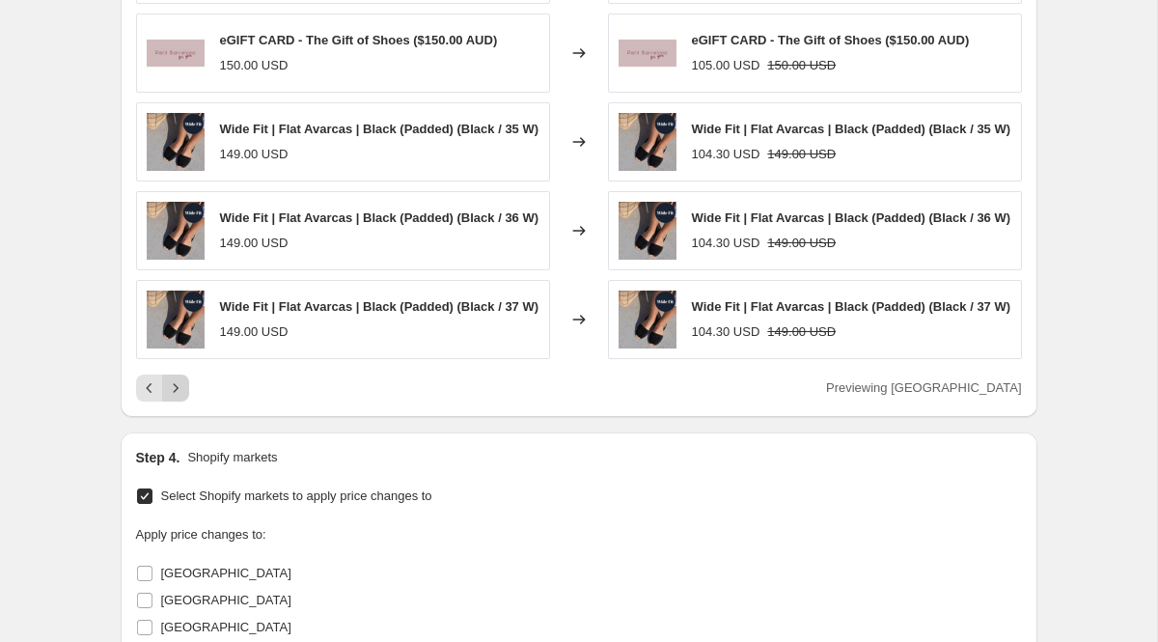
click at [180, 398] on icon "Next" at bounding box center [175, 387] width 19 height 19
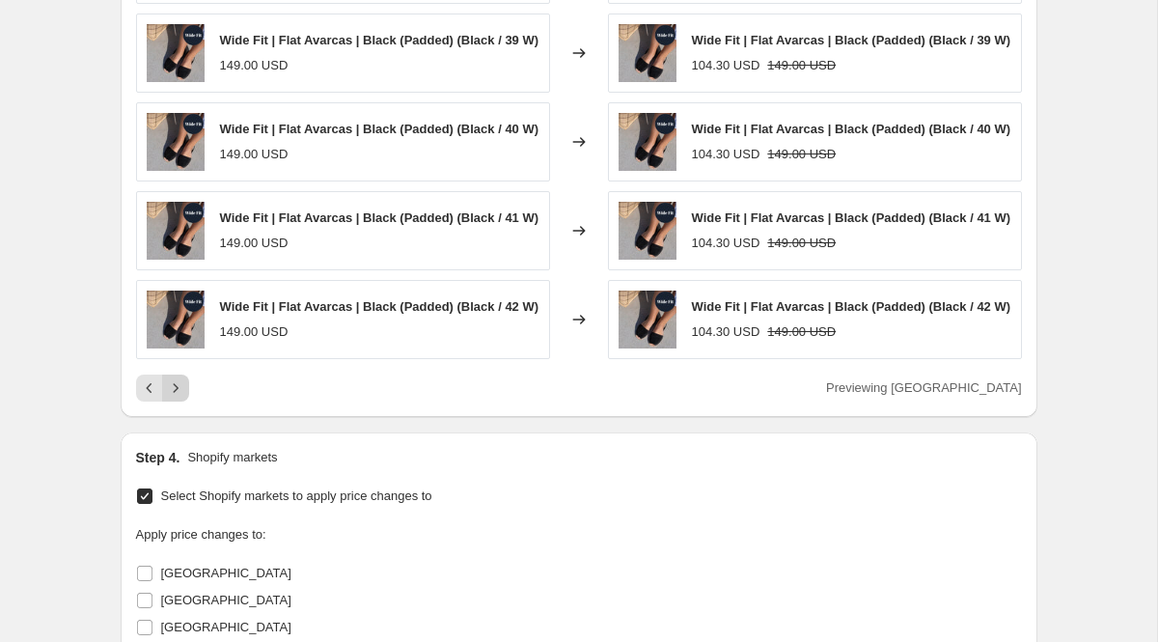
click at [180, 398] on icon "Next" at bounding box center [175, 387] width 19 height 19
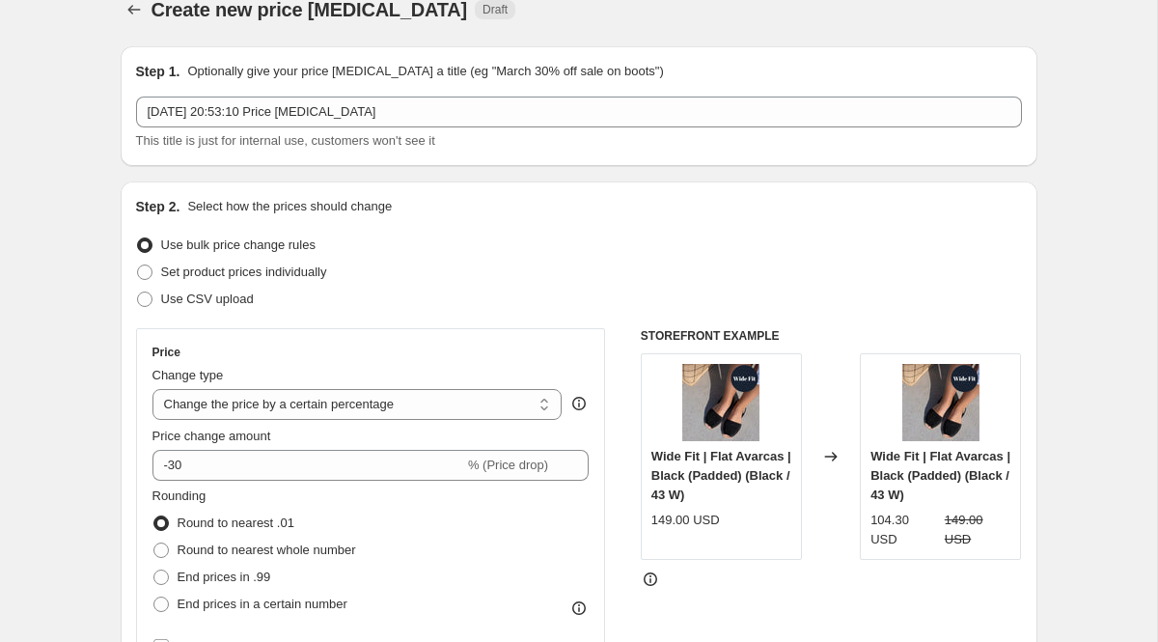
scroll to position [19, 0]
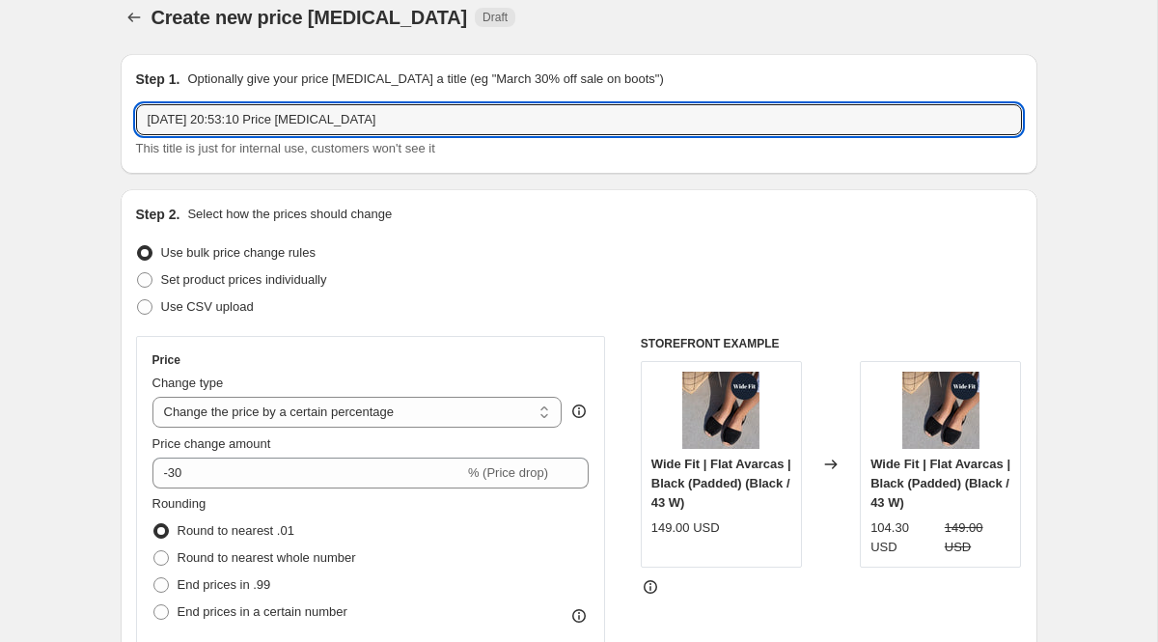
drag, startPoint x: 388, startPoint y: 128, endPoint x: 76, endPoint y: 128, distance: 311.7
type input "S"
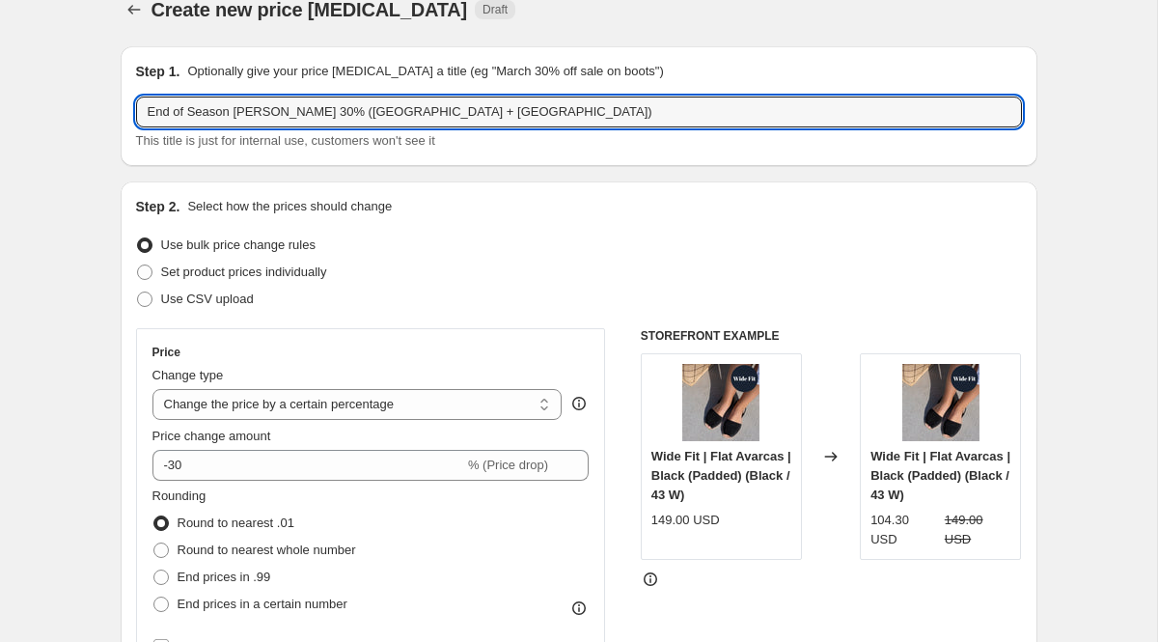
scroll to position [0, 0]
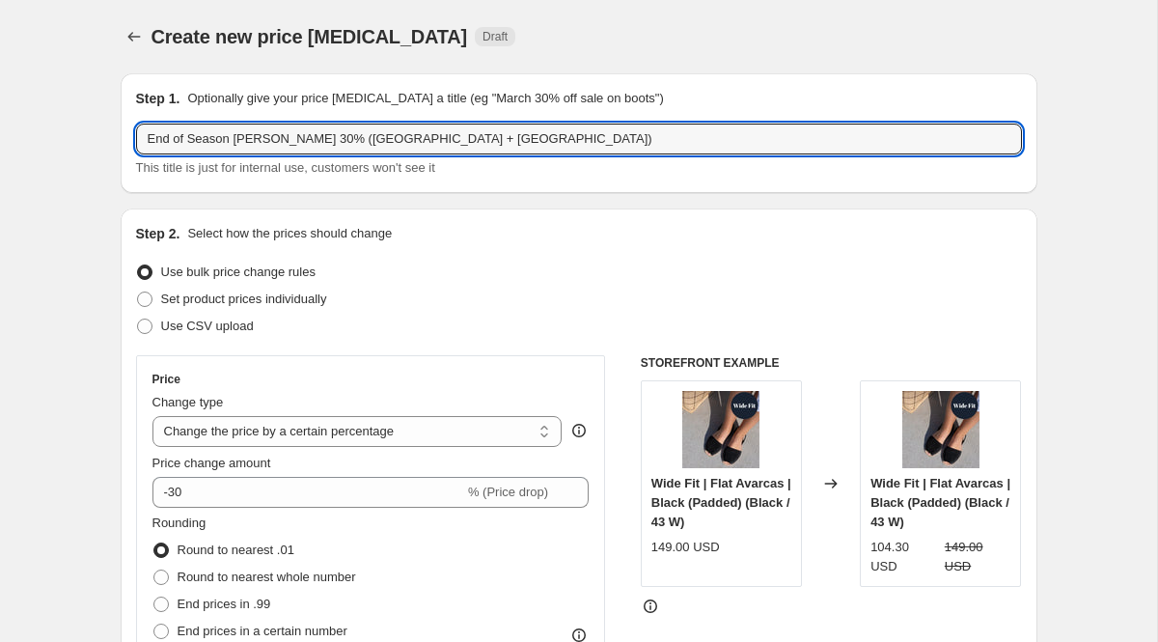
type input "End of Season Sal 30% (USA + Canada)"
